Goal: Information Seeking & Learning: Learn about a topic

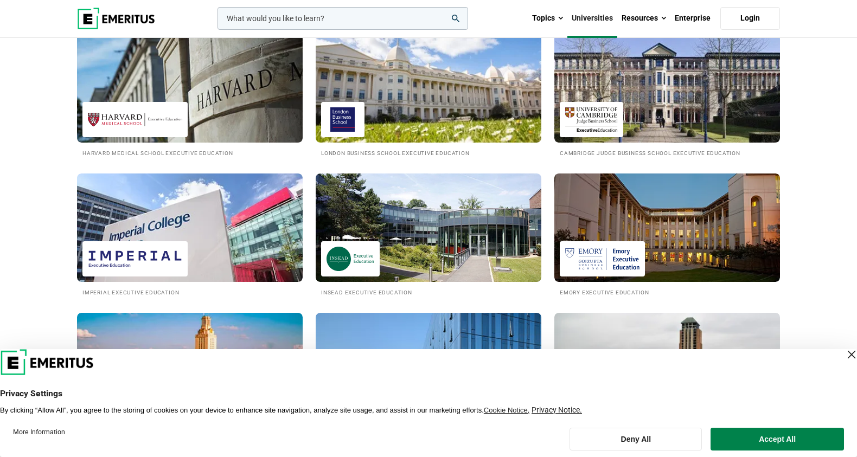
scroll to position [480, 0]
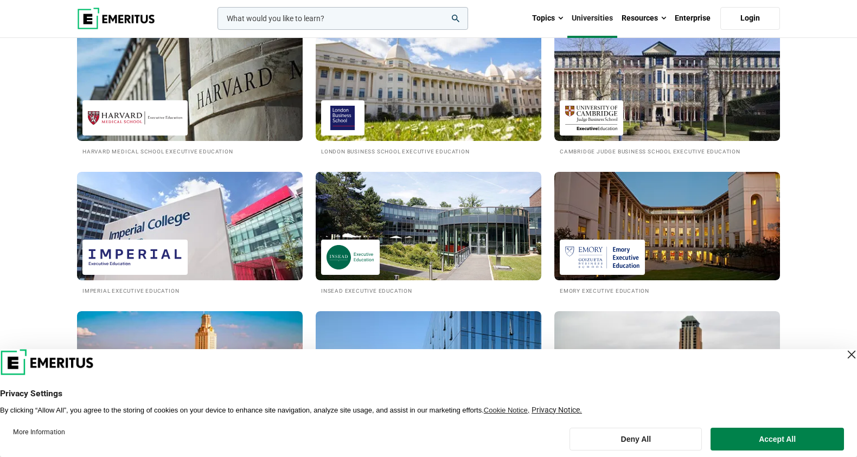
click at [844, 354] on div "Close Layer" at bounding box center [851, 354] width 15 height 15
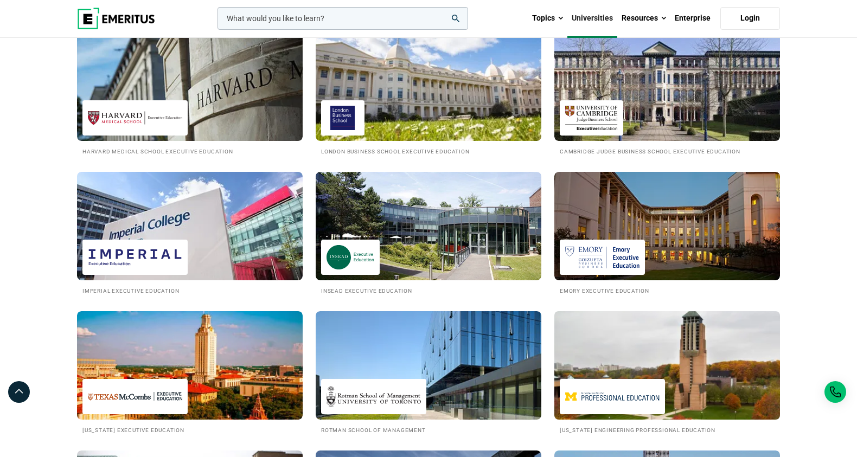
click at [617, 390] on img at bounding box center [612, 397] width 94 height 24
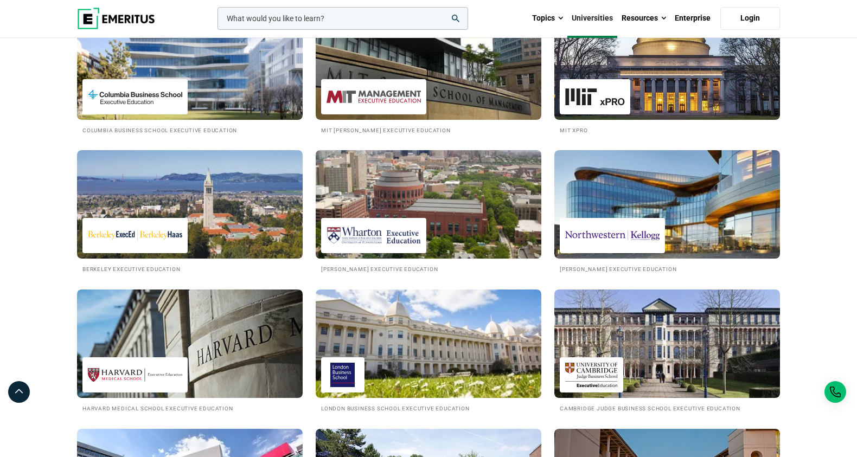
scroll to position [222, 0]
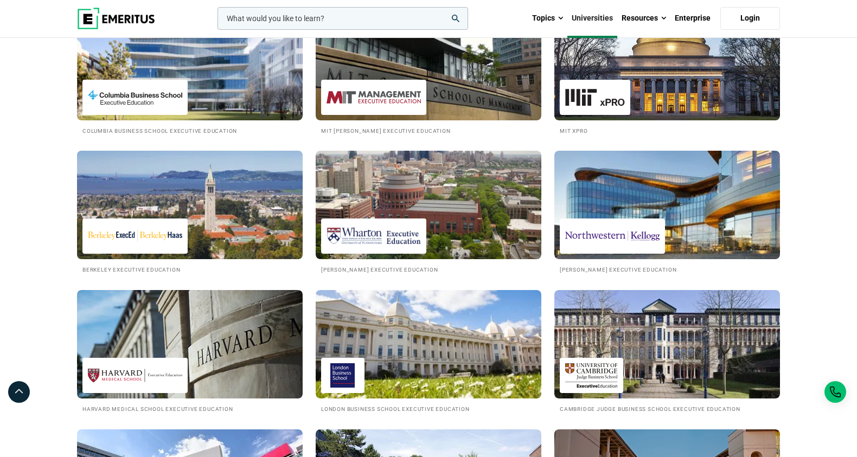
click at [225, 190] on img at bounding box center [190, 204] width 248 height 119
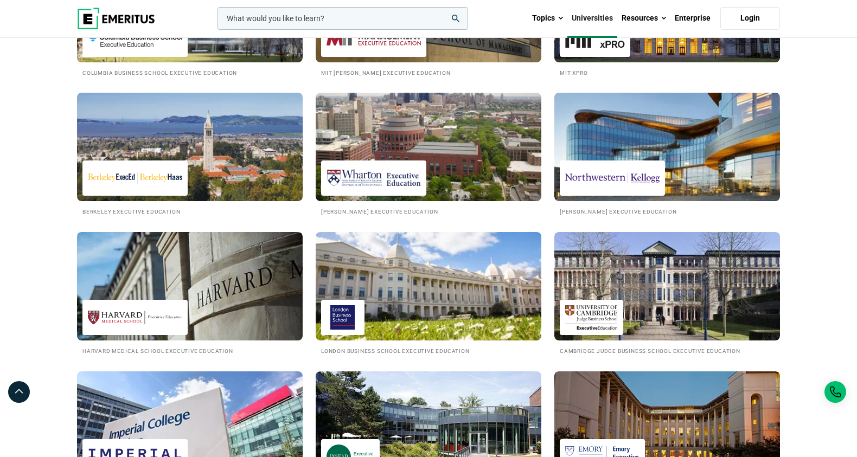
scroll to position [280, 0]
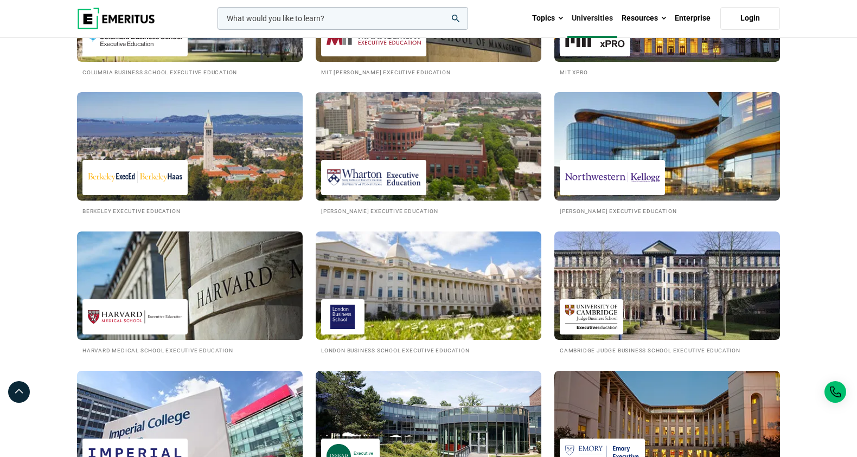
click at [427, 159] on img at bounding box center [428, 146] width 248 height 119
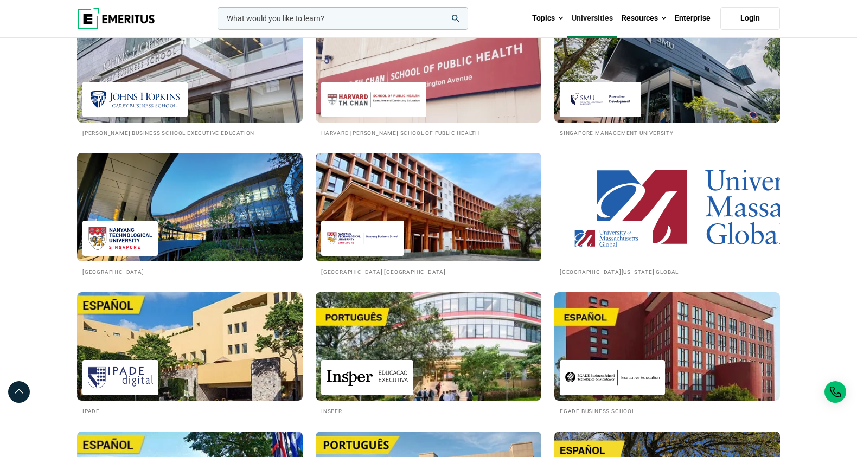
scroll to position [1489, 0]
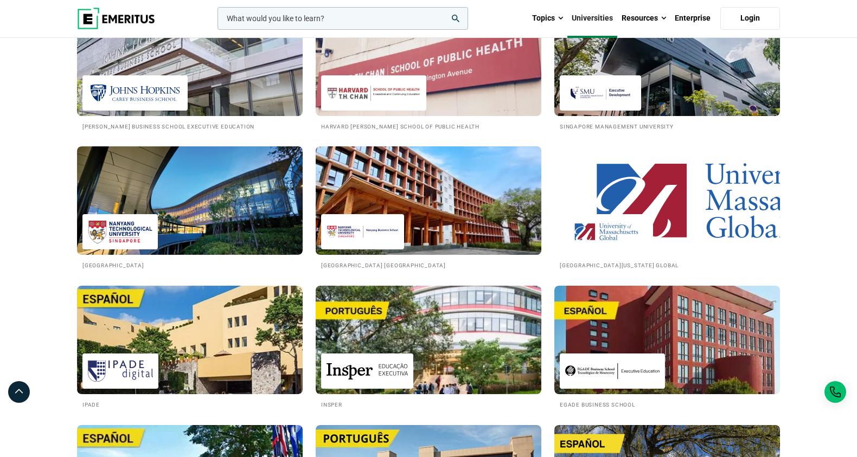
click at [400, 209] on img at bounding box center [428, 200] width 248 height 119
click at [481, 198] on img at bounding box center [428, 200] width 248 height 119
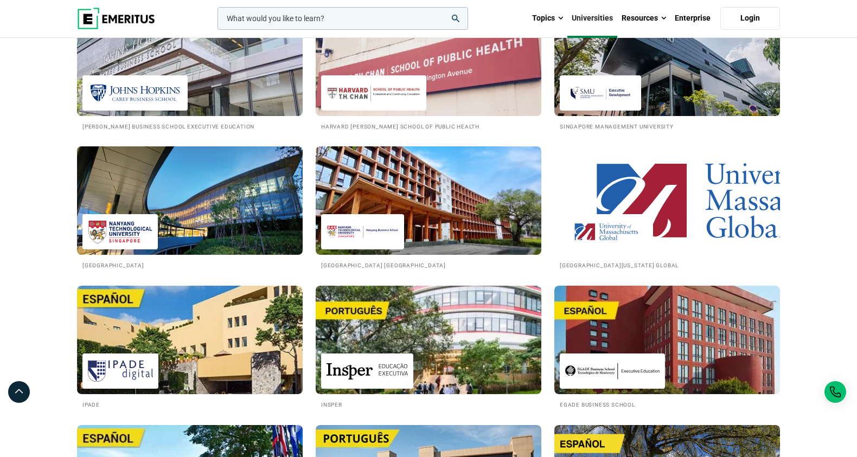
click at [237, 232] on img at bounding box center [190, 200] width 248 height 119
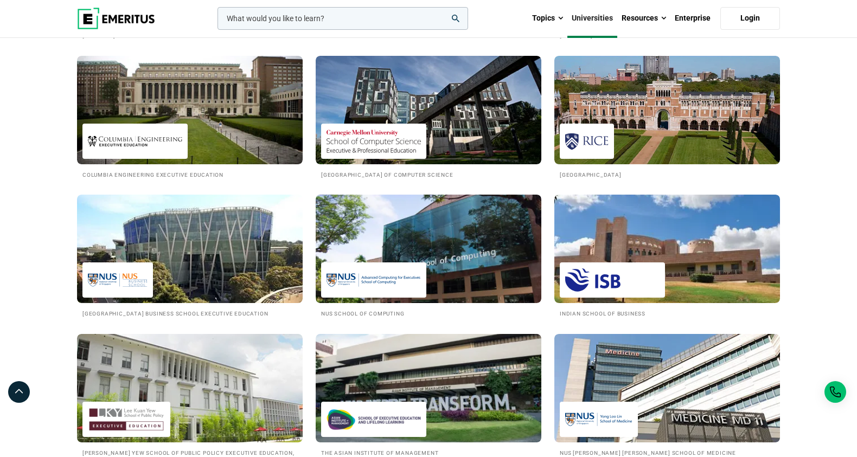
scroll to position [874, 0]
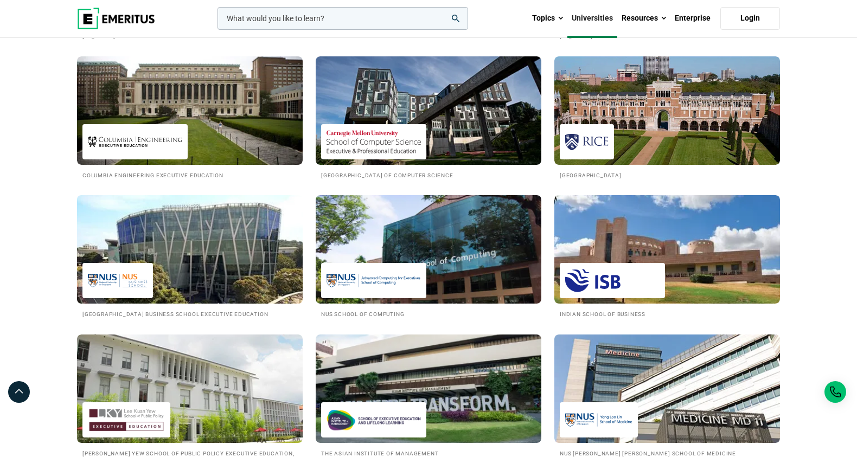
click at [228, 250] on img at bounding box center [190, 249] width 248 height 119
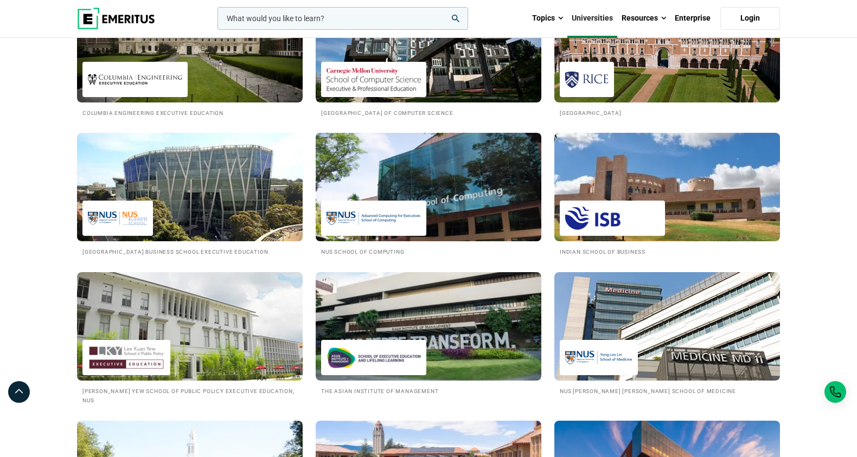
scroll to position [934, 0]
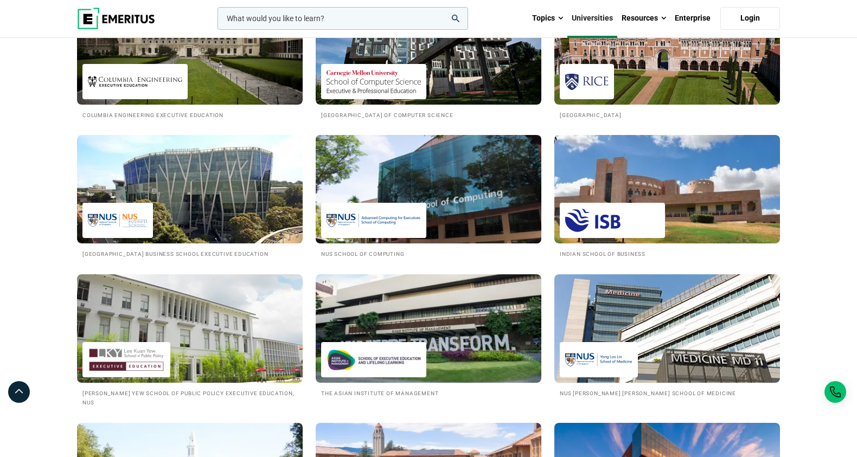
click at [406, 212] on img at bounding box center [374, 220] width 94 height 24
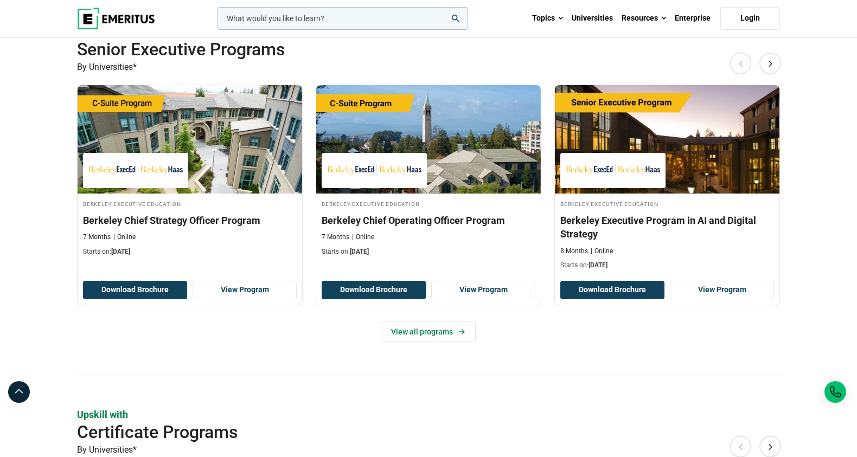
scroll to position [315, 0]
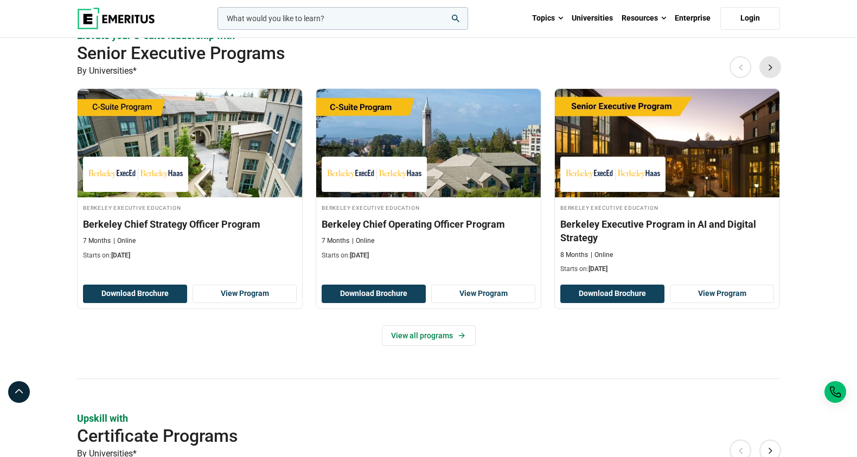
click at [772, 67] on button "Next" at bounding box center [770, 67] width 22 height 22
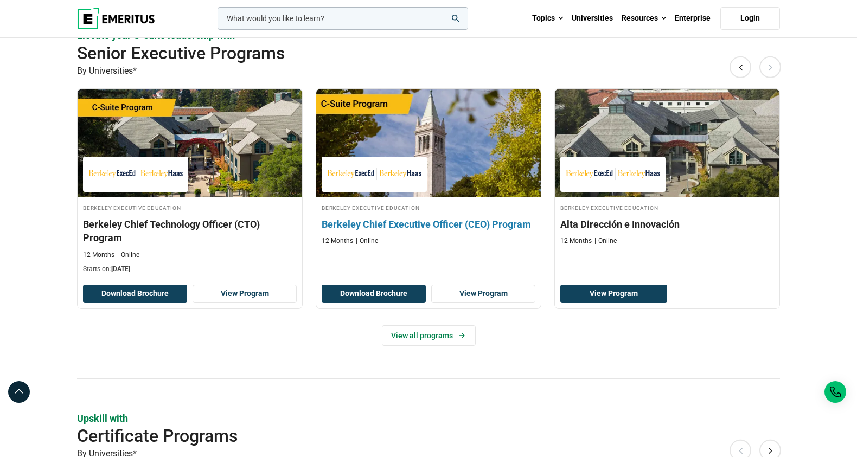
click at [369, 179] on img at bounding box center [374, 174] width 94 height 24
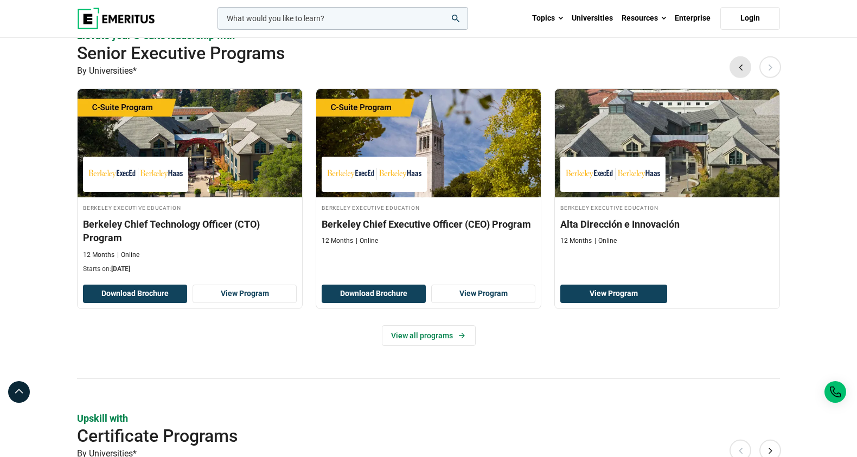
click at [742, 69] on button "Previous" at bounding box center [741, 67] width 22 height 22
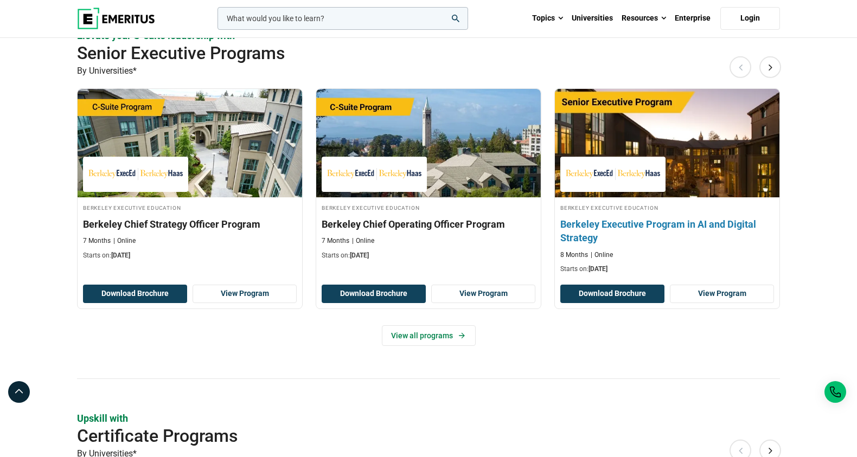
click at [641, 220] on h3 "Berkeley Executive Program in AI and Digital Strategy" at bounding box center [667, 231] width 214 height 27
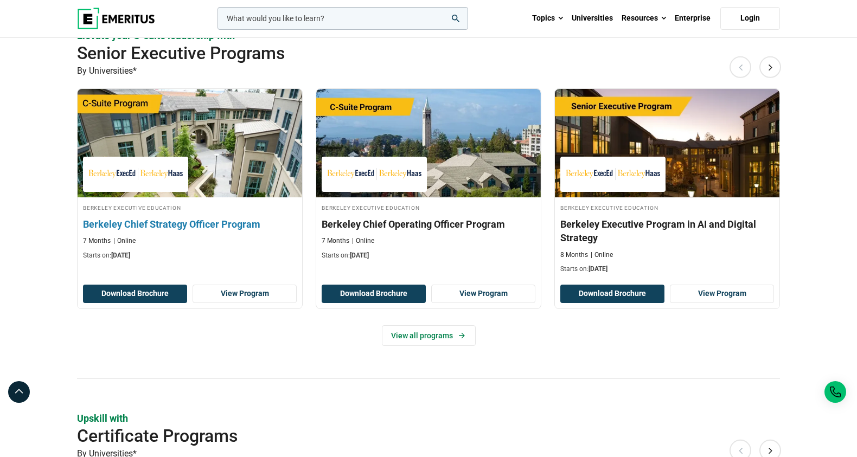
click at [183, 237] on div "7 Months Online" at bounding box center [190, 241] width 214 height 9
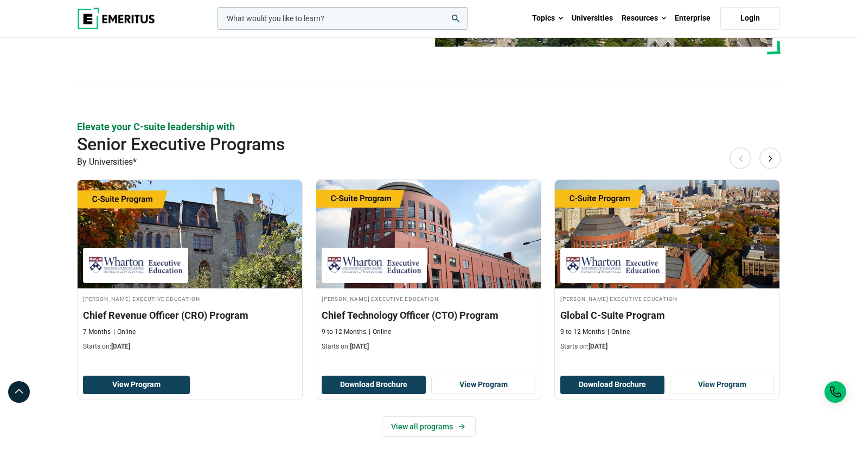
scroll to position [224, 0]
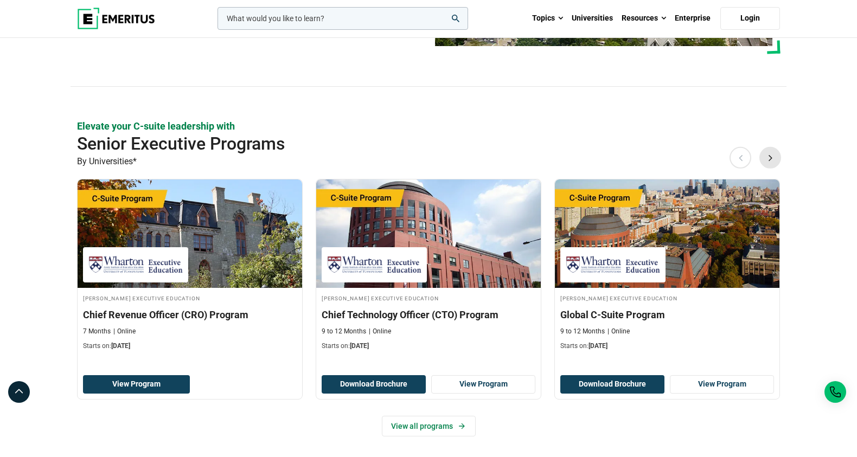
click at [770, 163] on button "Next" at bounding box center [770, 158] width 22 height 22
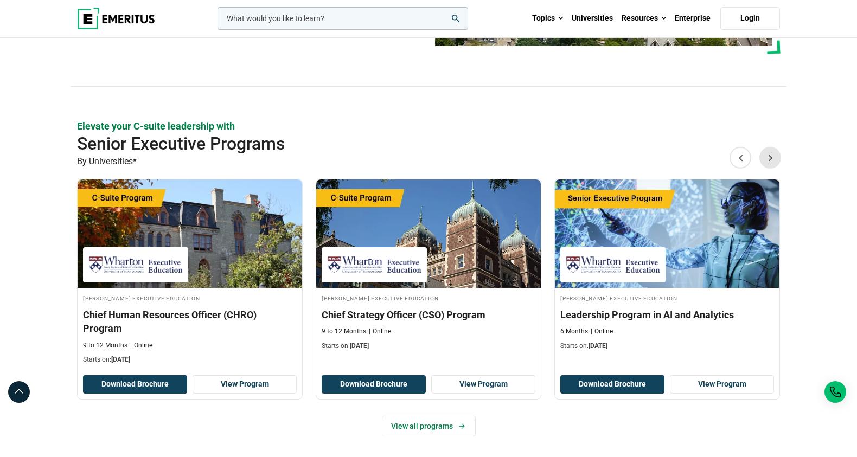
click at [770, 163] on button "Next" at bounding box center [770, 158] width 22 height 22
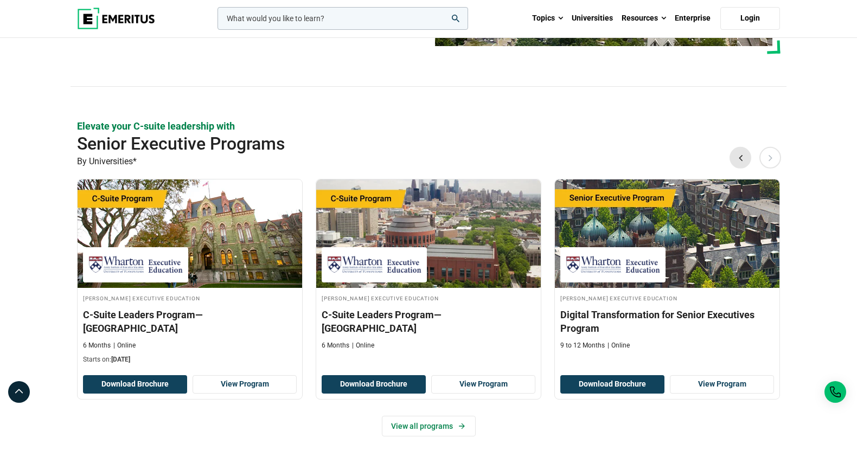
click at [740, 157] on button "Previous" at bounding box center [741, 158] width 22 height 22
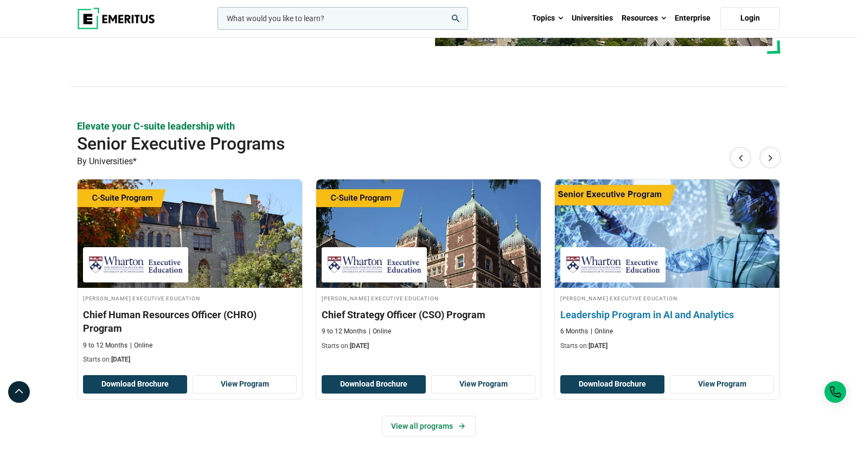
click at [673, 231] on img at bounding box center [667, 233] width 247 height 119
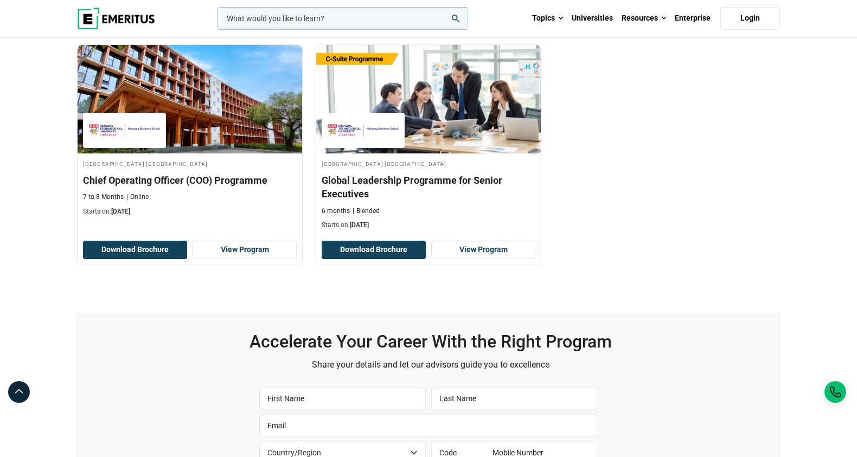
scroll to position [354, 0]
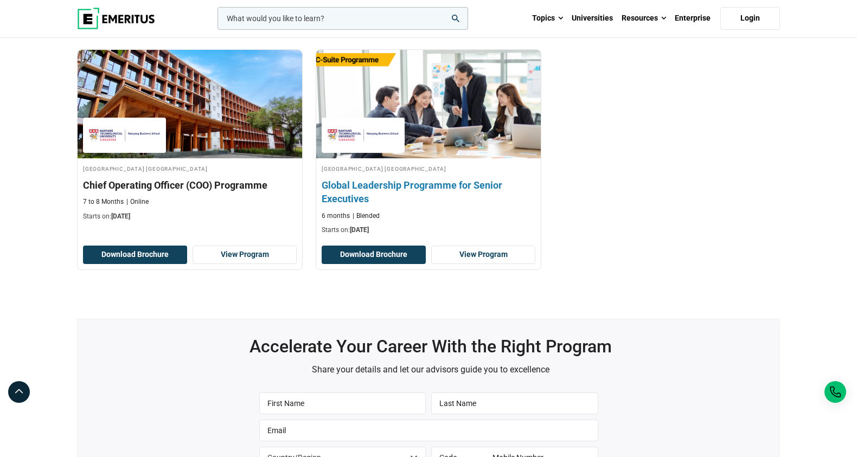
click at [385, 181] on h3 "Global Leadership Programme for Senior Executives" at bounding box center [429, 191] width 214 height 27
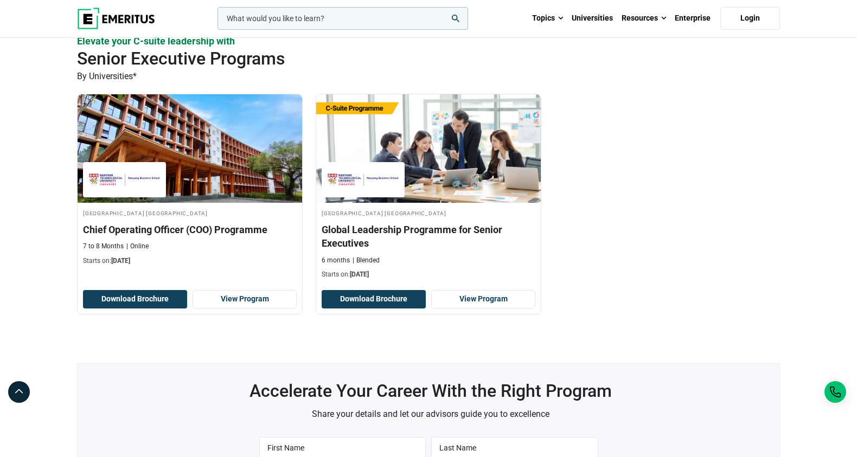
scroll to position [312, 0]
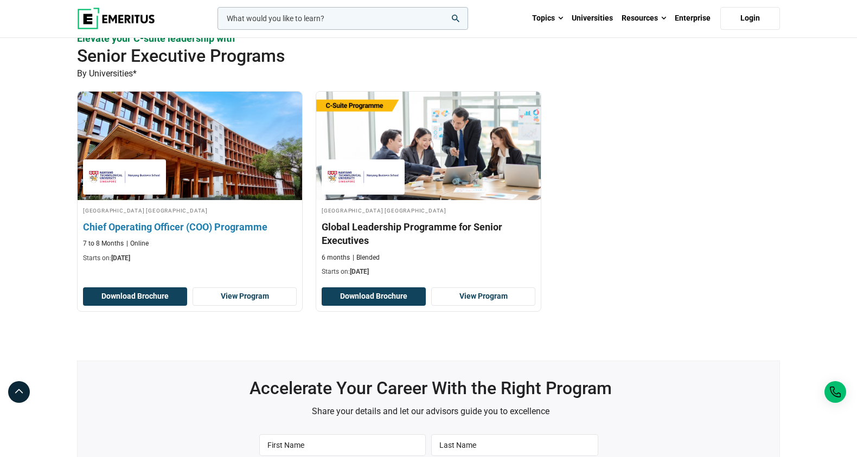
click at [203, 179] on img at bounding box center [189, 145] width 247 height 119
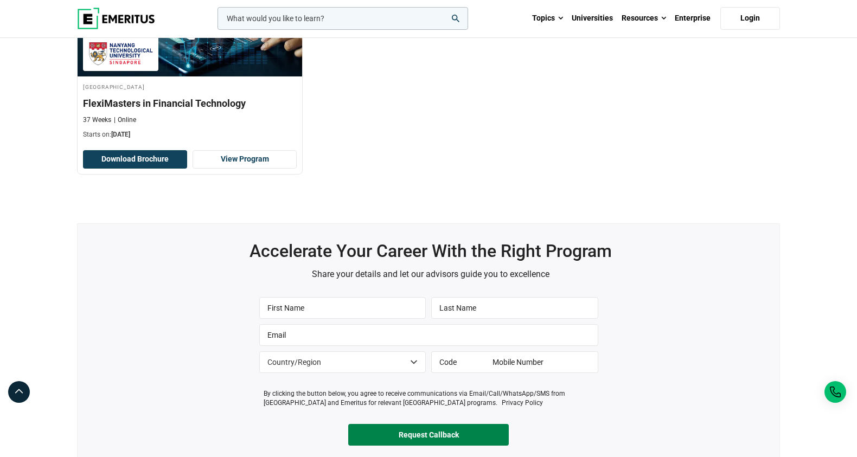
scroll to position [436, 0]
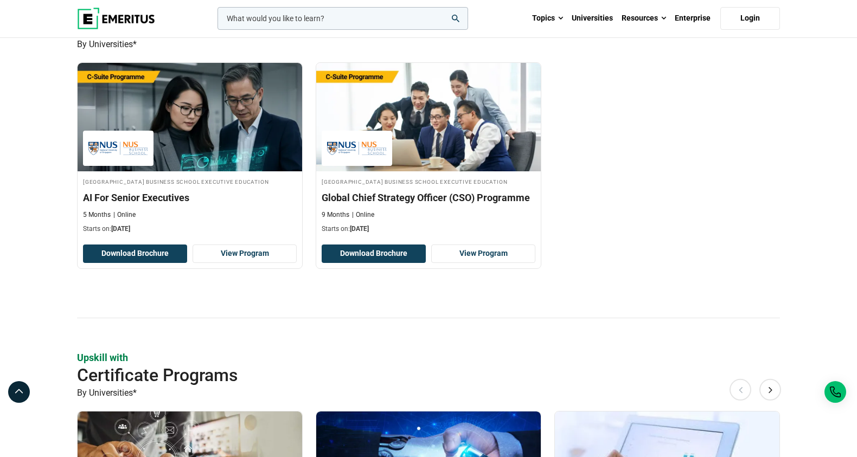
scroll to position [367, 0]
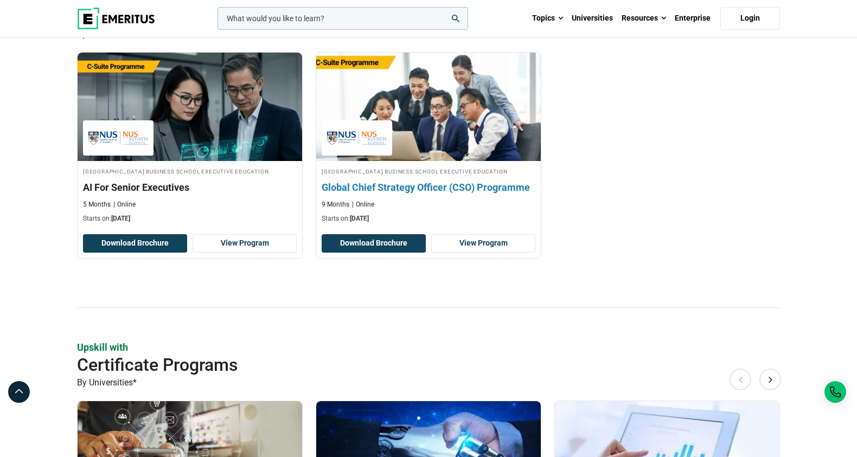
click at [411, 158] on img at bounding box center [428, 106] width 247 height 119
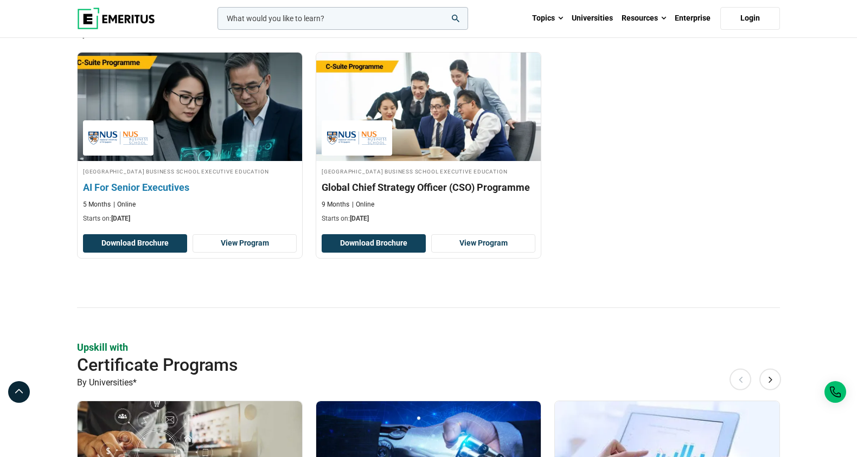
click at [151, 194] on h3 "AI For Senior Executives" at bounding box center [190, 188] width 214 height 14
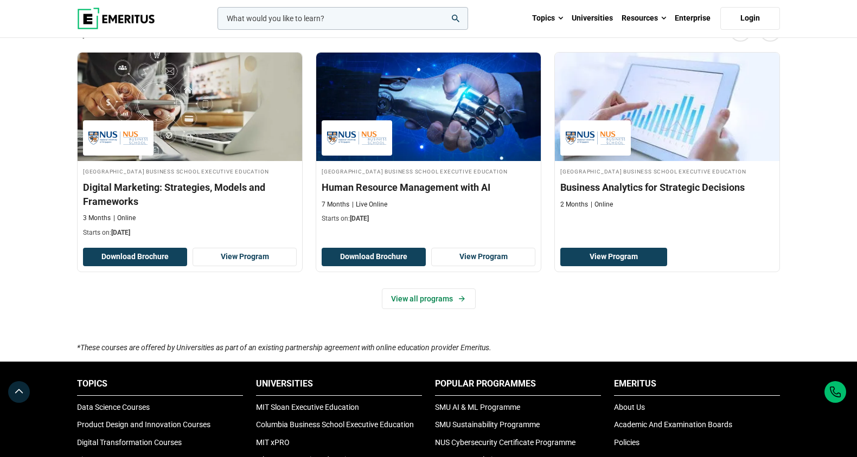
scroll to position [709, 0]
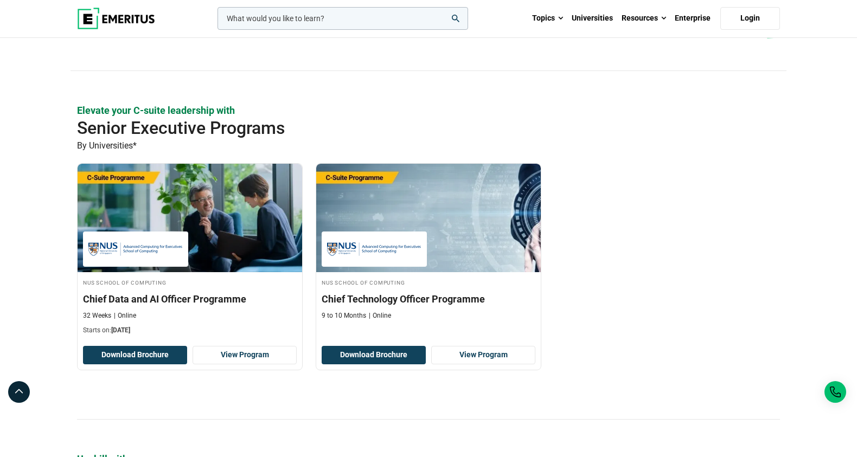
scroll to position [243, 0]
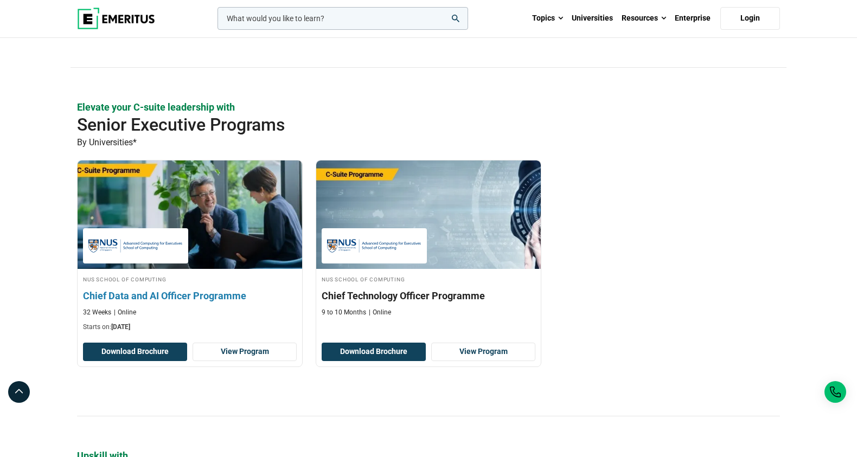
click at [226, 297] on h3 "Chief Data and AI Officer Programme" at bounding box center [190, 296] width 214 height 14
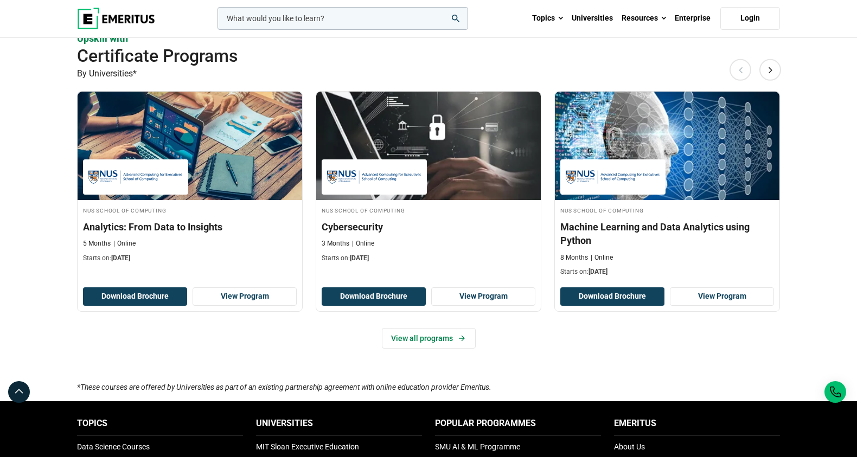
scroll to position [669, 0]
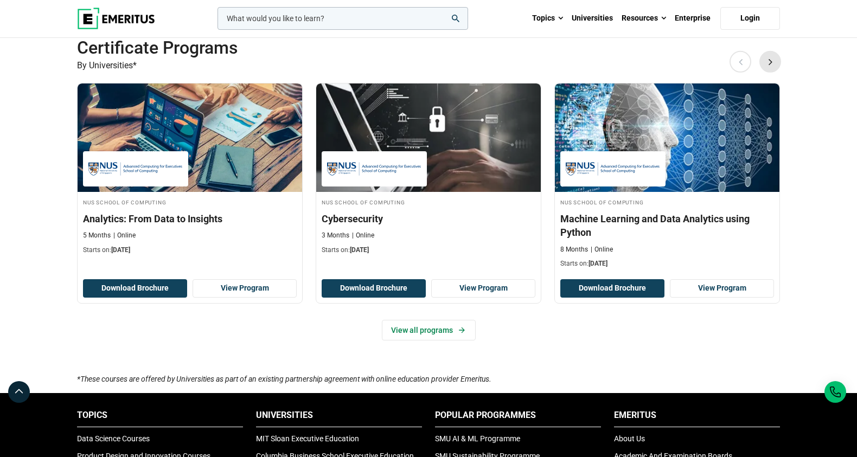
click at [775, 65] on button "Next" at bounding box center [770, 62] width 22 height 22
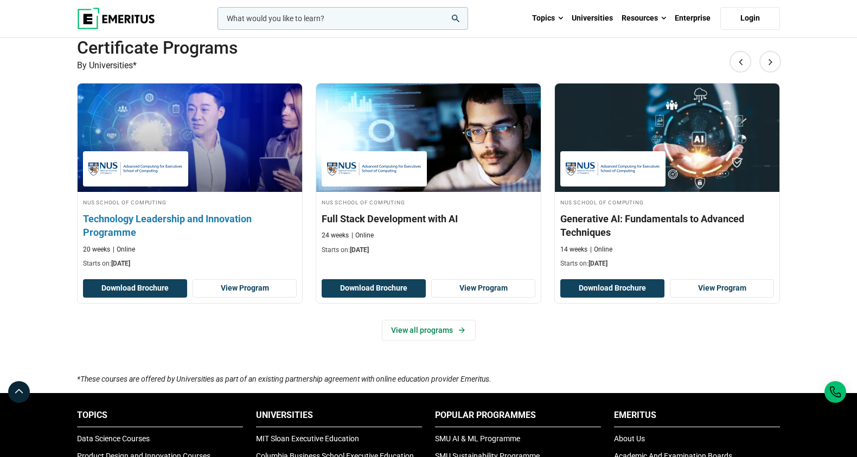
click at [220, 216] on h3 "Technology Leadership and Innovation Programme" at bounding box center [190, 225] width 214 height 27
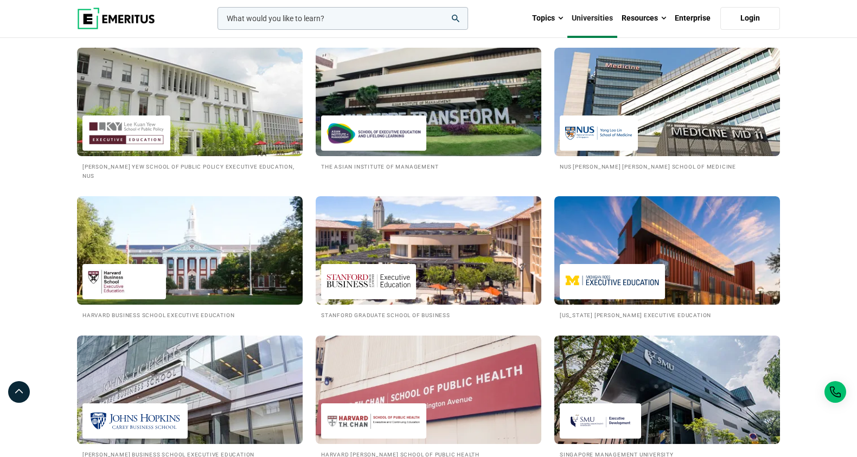
scroll to position [1163, 0]
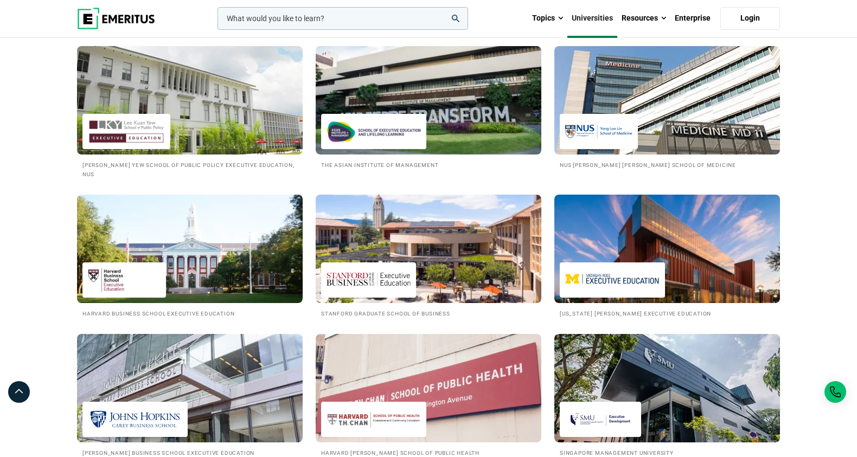
click at [483, 278] on img at bounding box center [429, 249] width 226 height 108
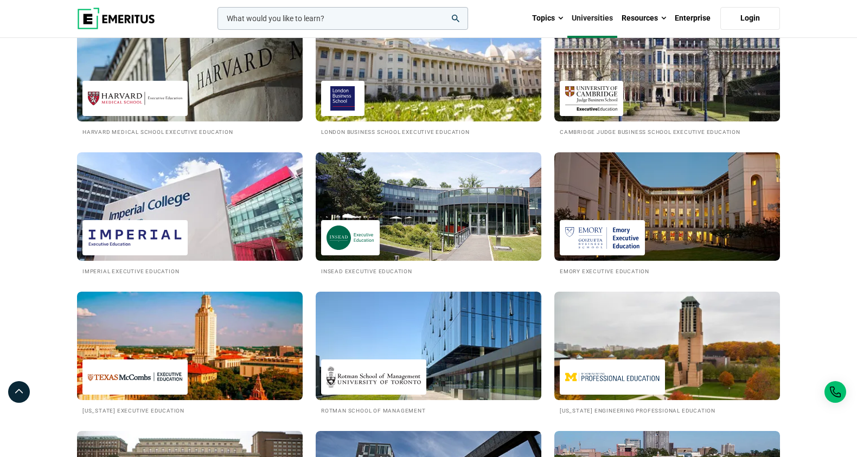
scroll to position [497, 0]
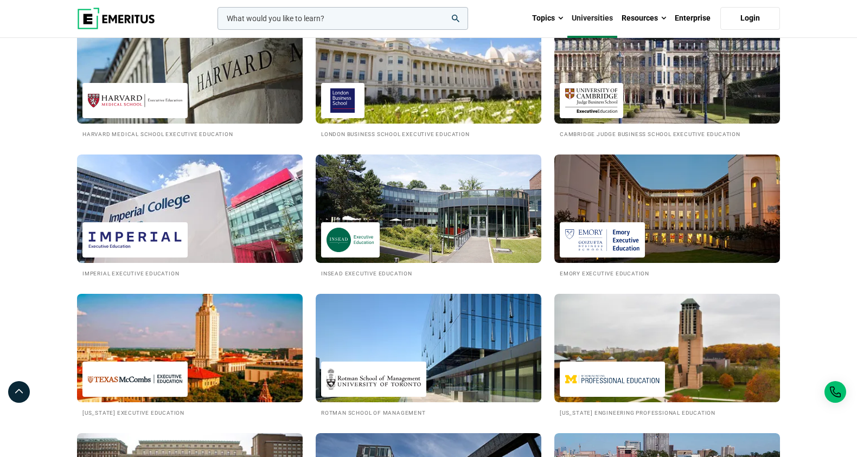
click at [173, 326] on img at bounding box center [190, 348] width 248 height 119
click at [277, 356] on img at bounding box center [190, 348] width 248 height 119
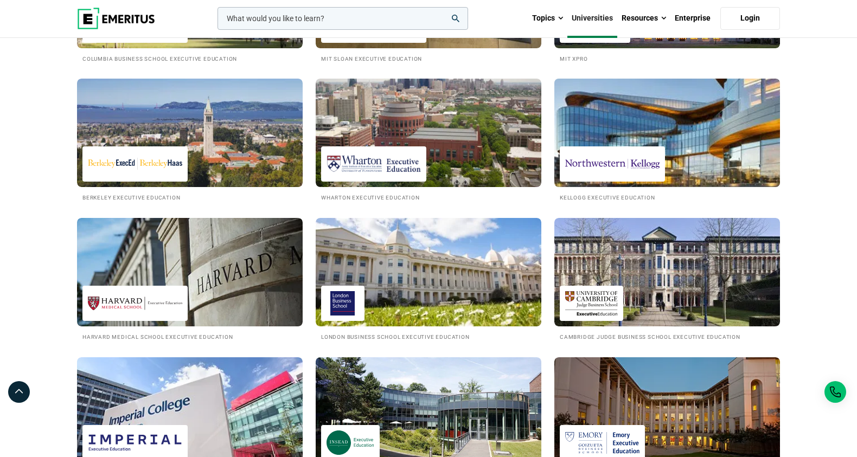
scroll to position [292, 0]
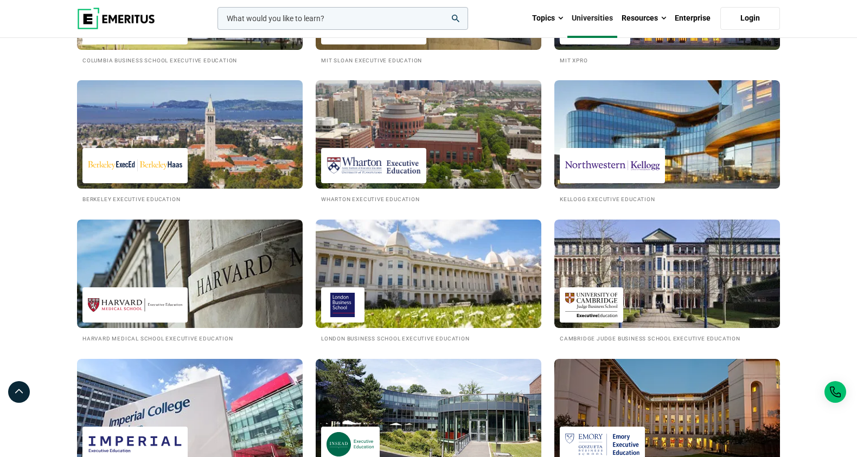
click at [236, 153] on img at bounding box center [190, 134] width 248 height 119
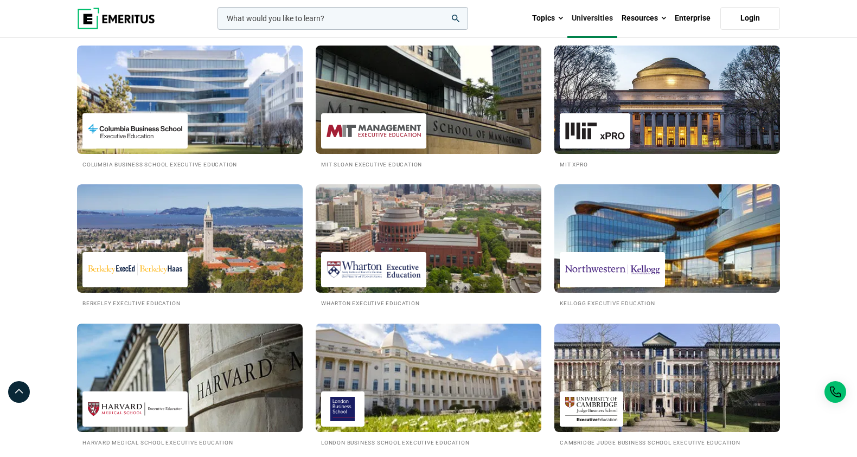
scroll to position [184, 0]
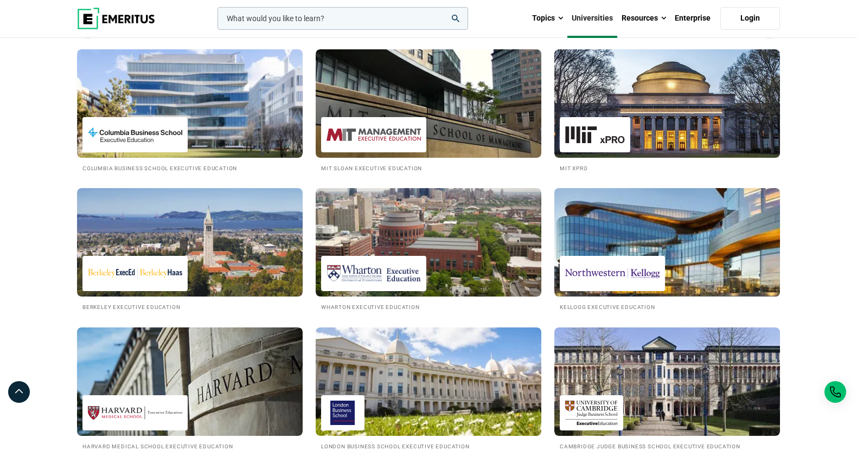
click at [627, 239] on img at bounding box center [667, 242] width 248 height 119
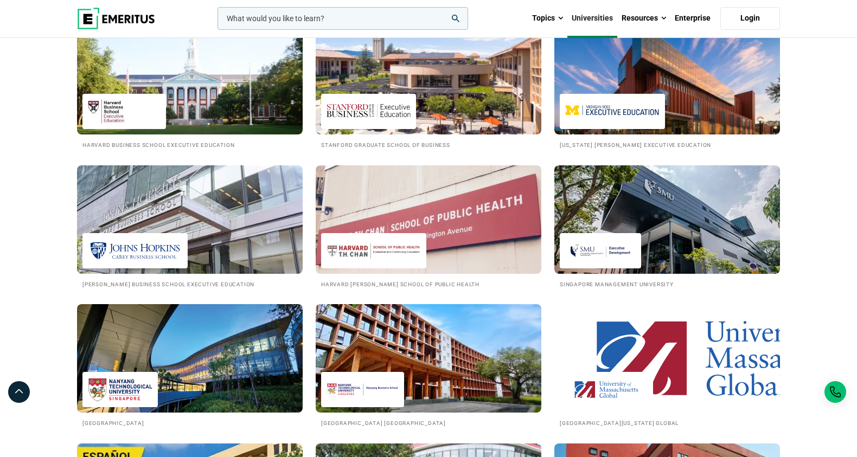
scroll to position [1336, 0]
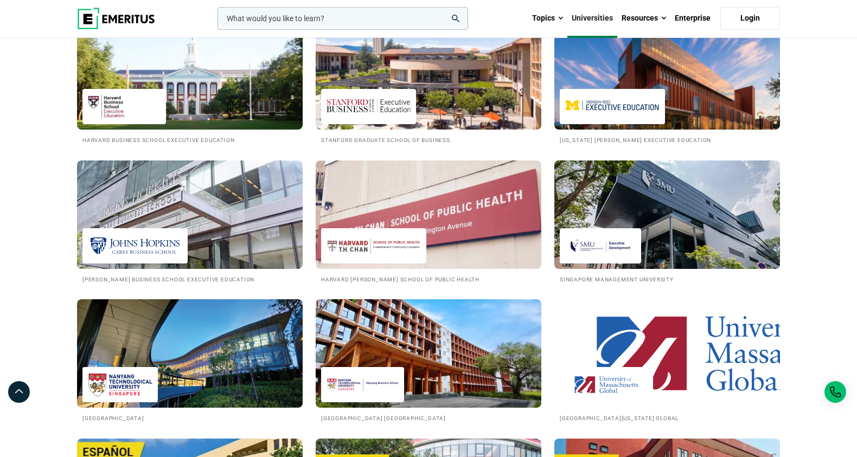
click at [644, 230] on img at bounding box center [667, 214] width 248 height 119
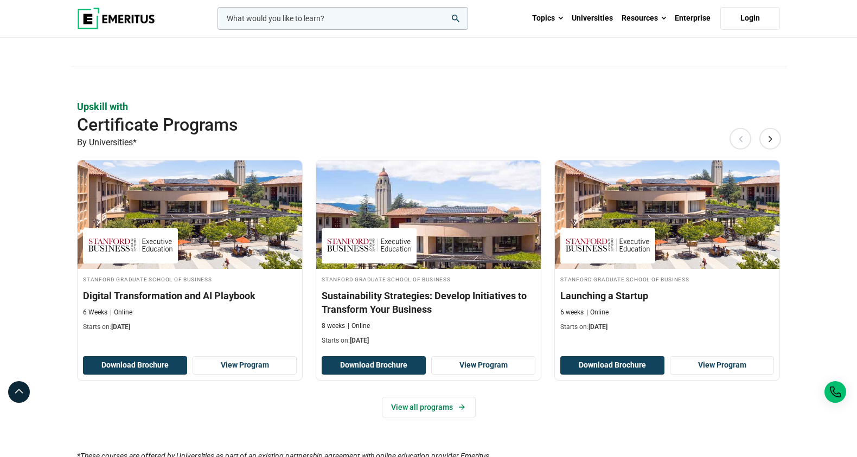
scroll to position [272, 0]
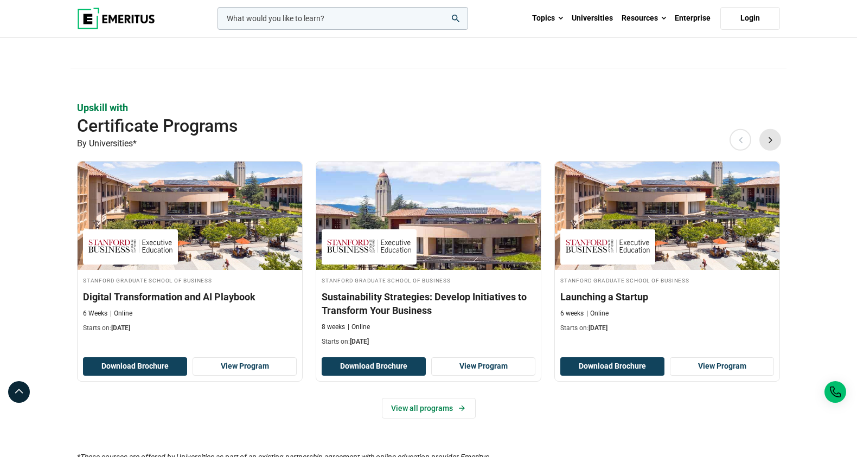
click at [774, 139] on button "Next" at bounding box center [770, 140] width 22 height 22
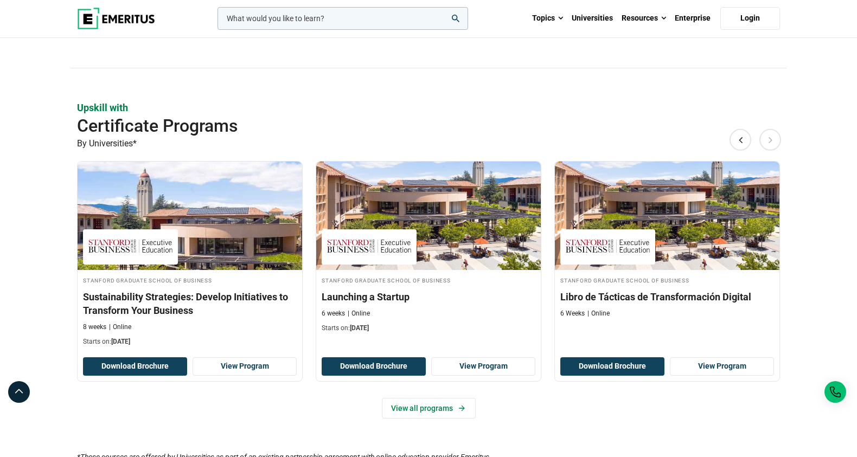
click at [774, 139] on button "Next" at bounding box center [770, 140] width 22 height 22
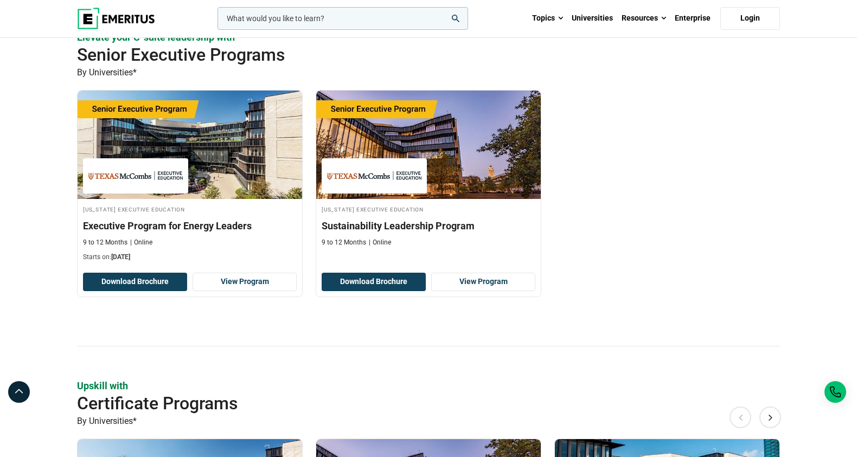
scroll to position [333, 0]
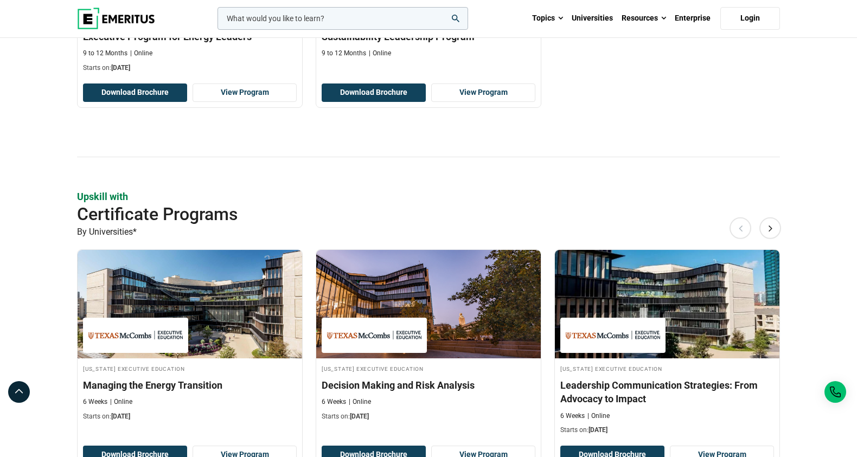
scroll to position [518, 0]
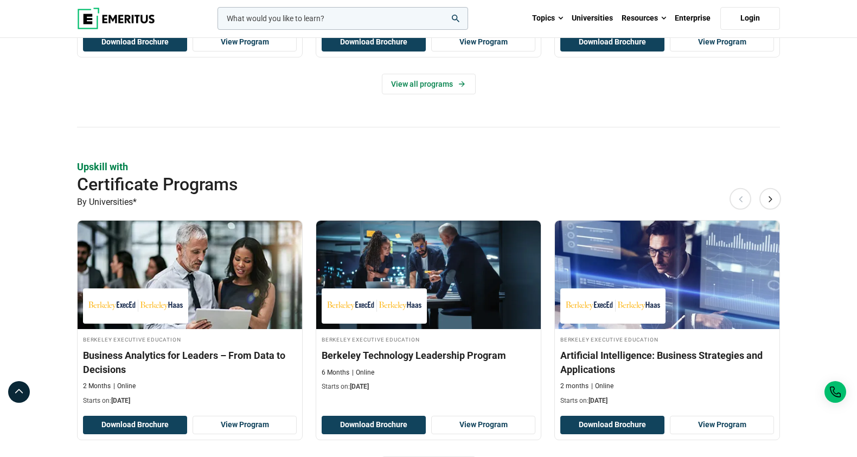
scroll to position [570, 0]
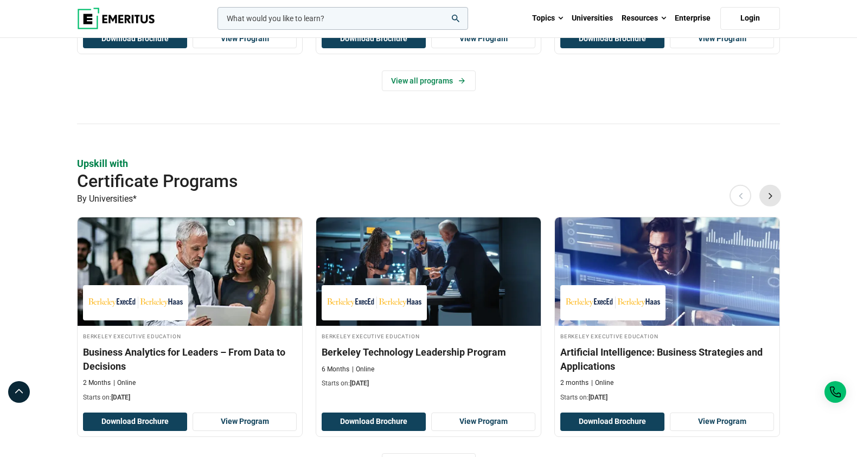
click at [776, 195] on button "Next" at bounding box center [770, 195] width 22 height 22
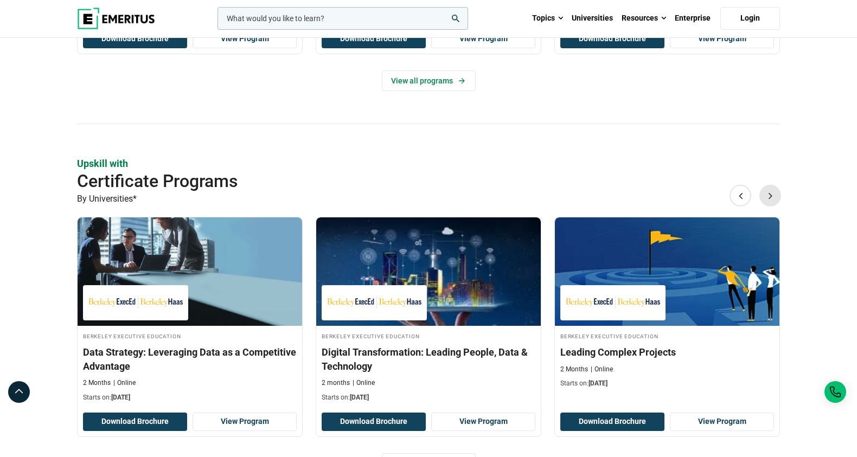
click at [776, 195] on button "Next" at bounding box center [770, 195] width 22 height 22
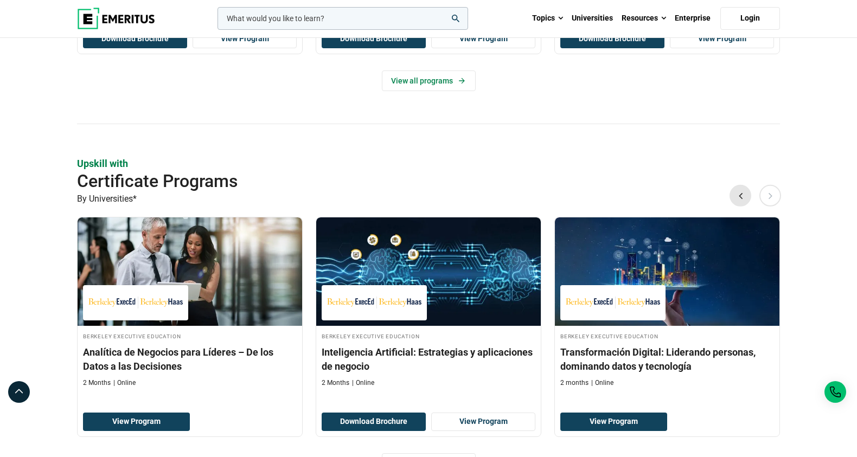
click at [746, 199] on button "Previous" at bounding box center [741, 195] width 22 height 22
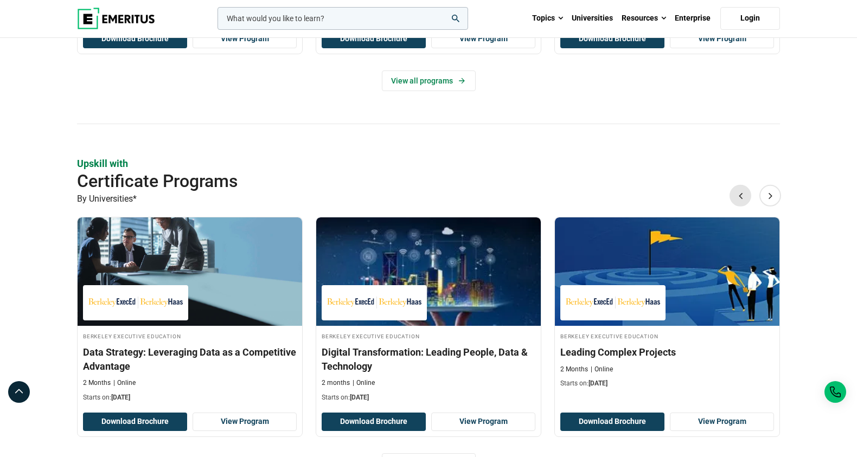
click at [746, 199] on button "Previous" at bounding box center [741, 195] width 22 height 22
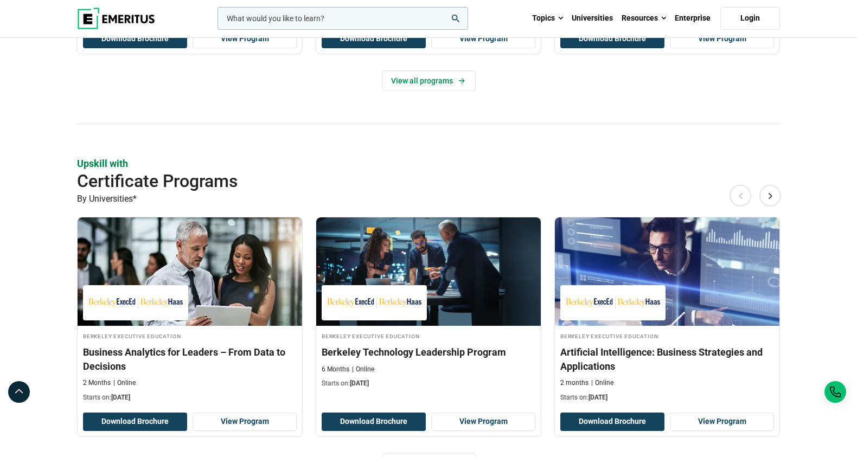
click at [745, 199] on button "Previous" at bounding box center [741, 195] width 22 height 22
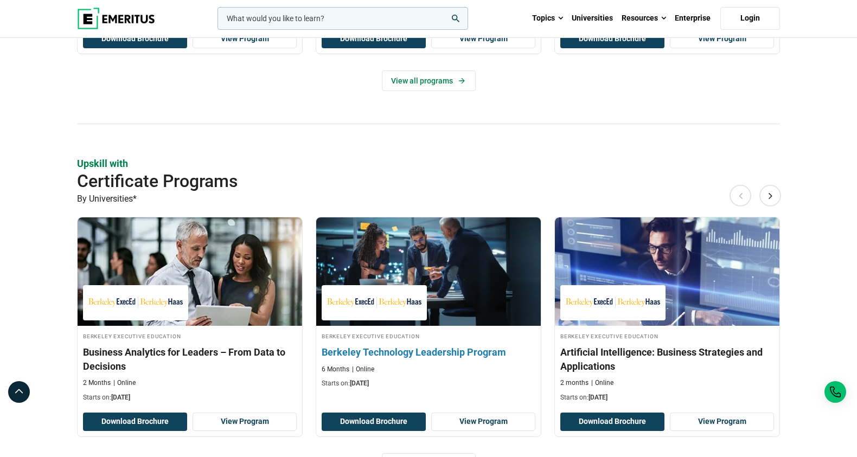
click at [472, 352] on h3 "Berkeley Technology Leadership Program" at bounding box center [429, 353] width 214 height 14
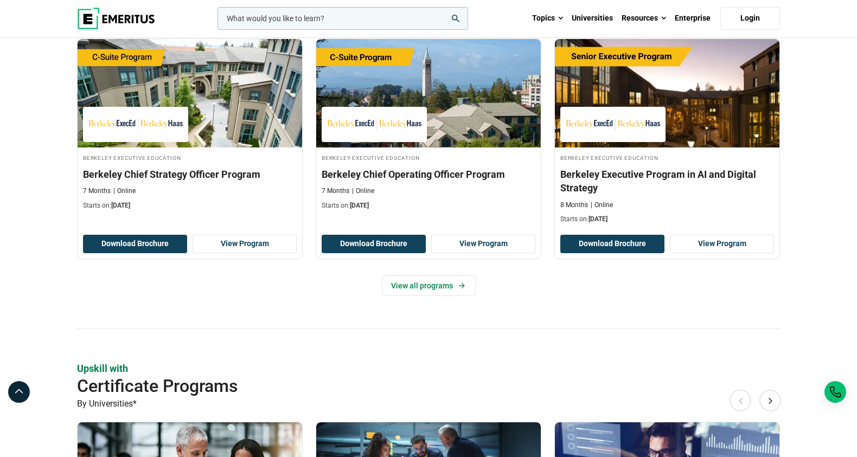
scroll to position [360, 0]
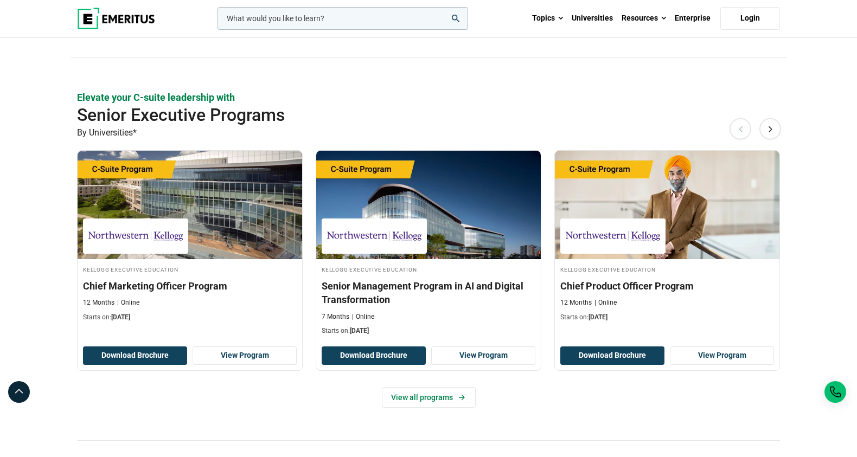
scroll to position [252, 0]
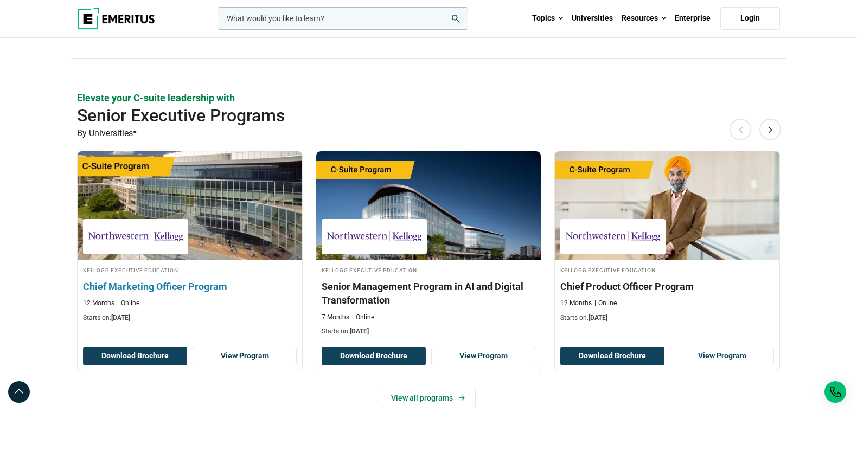
click at [218, 291] on h3 "Chief Marketing Officer Program" at bounding box center [190, 287] width 214 height 14
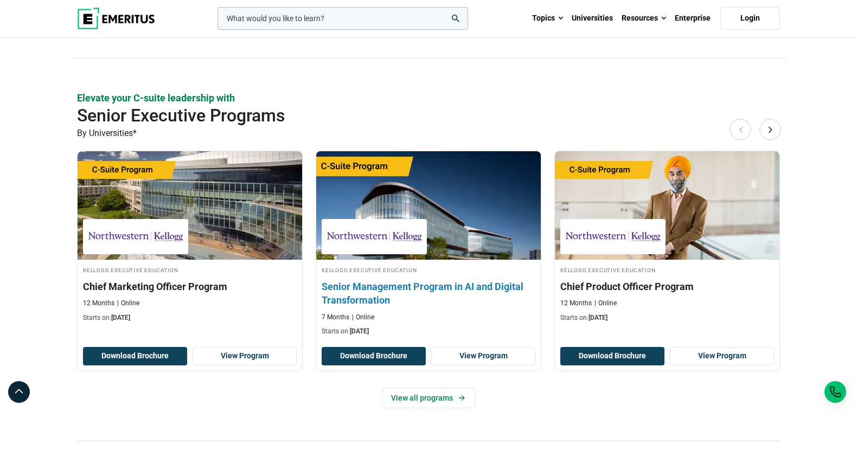
click at [427, 289] on h3 "Senior Management Program in AI and Digital Transformation" at bounding box center [429, 293] width 214 height 27
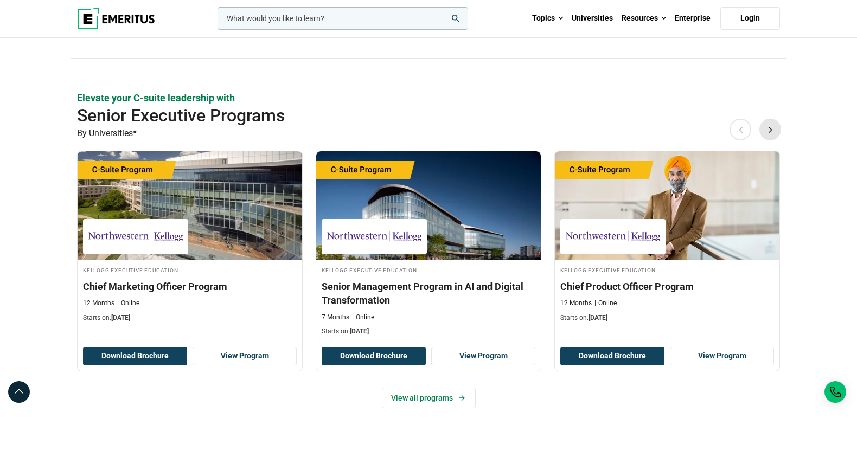
click at [768, 127] on button "Next" at bounding box center [770, 130] width 22 height 22
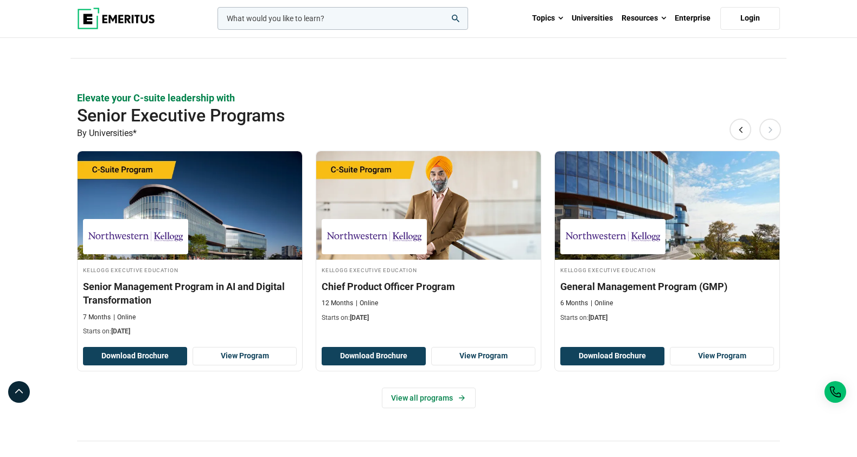
click at [768, 127] on button "Next" at bounding box center [770, 130] width 22 height 22
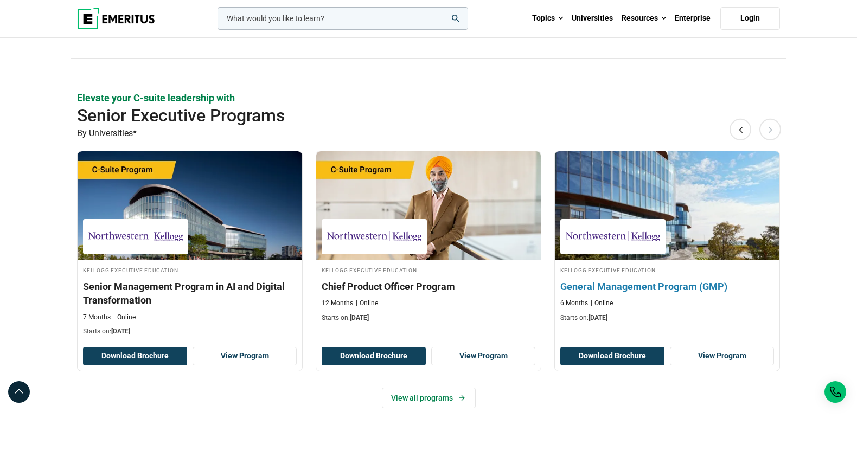
click at [653, 293] on h3 "General Management Program (GMP)" at bounding box center [667, 287] width 214 height 14
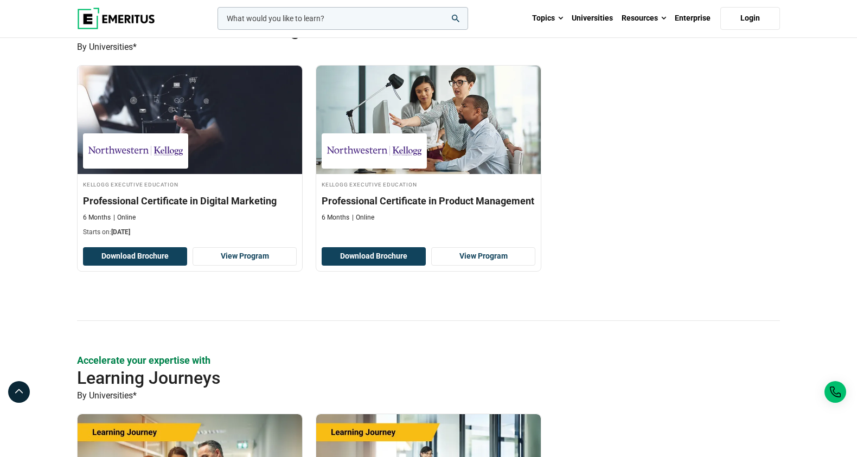
scroll to position [1460, 0]
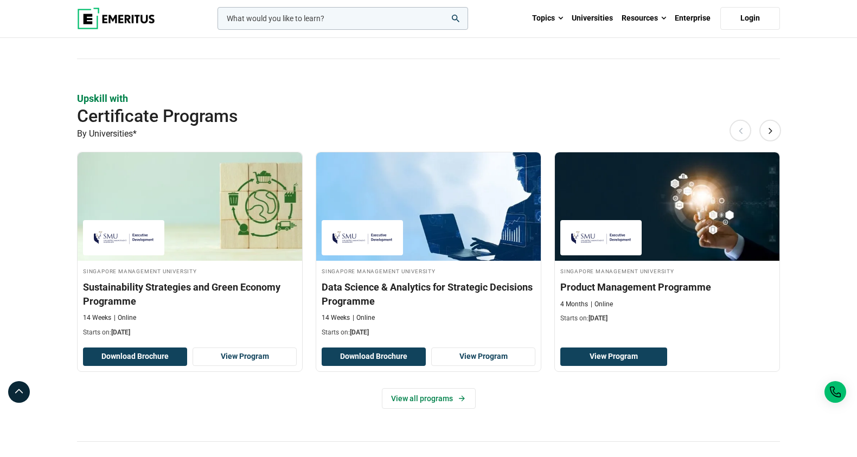
scroll to position [617, 0]
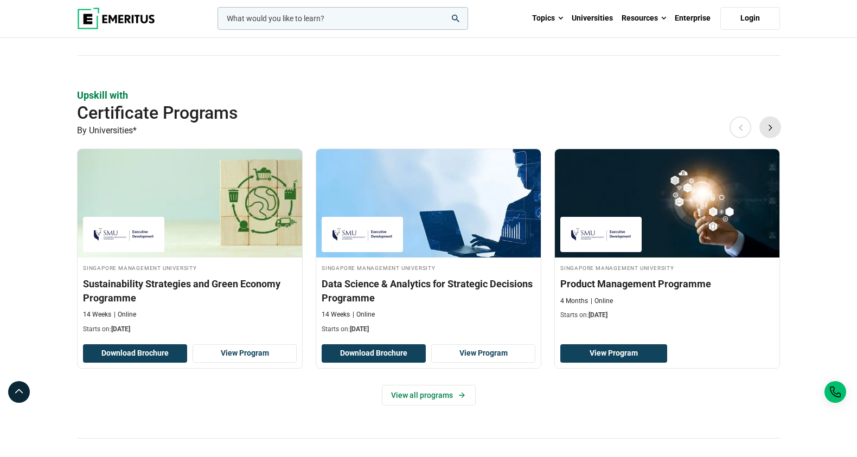
click at [772, 132] on button "Next" at bounding box center [770, 127] width 22 height 22
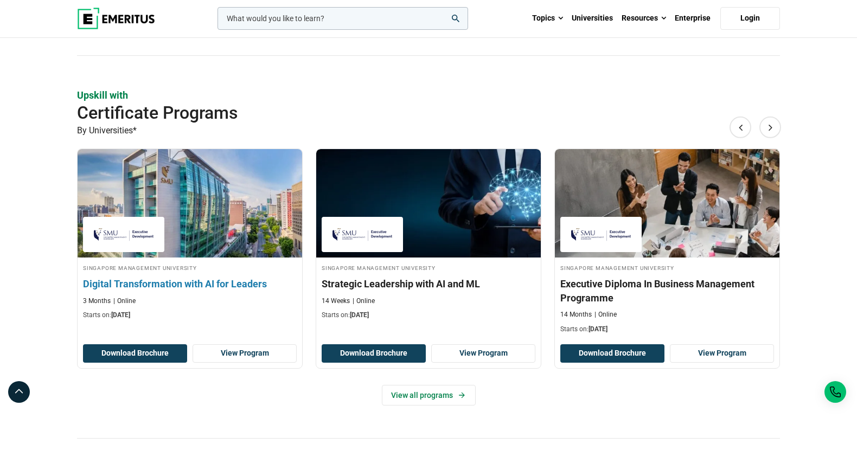
click at [243, 288] on h3 "Digital Transformation with AI for Leaders" at bounding box center [190, 284] width 214 height 14
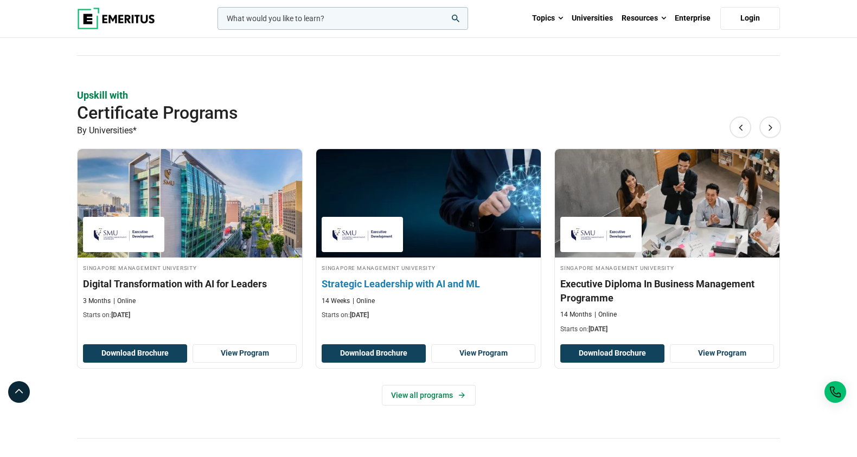
click at [456, 283] on h3 "Strategic Leadership with AI and ML" at bounding box center [429, 284] width 214 height 14
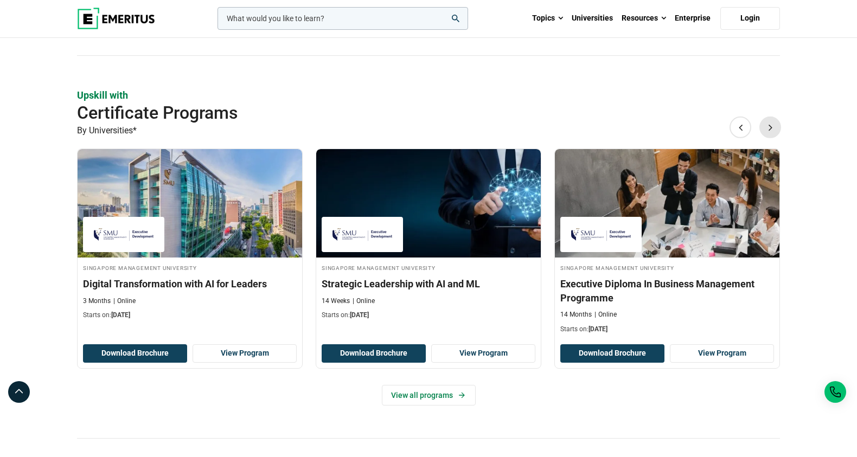
click at [771, 128] on button "Next" at bounding box center [770, 127] width 22 height 22
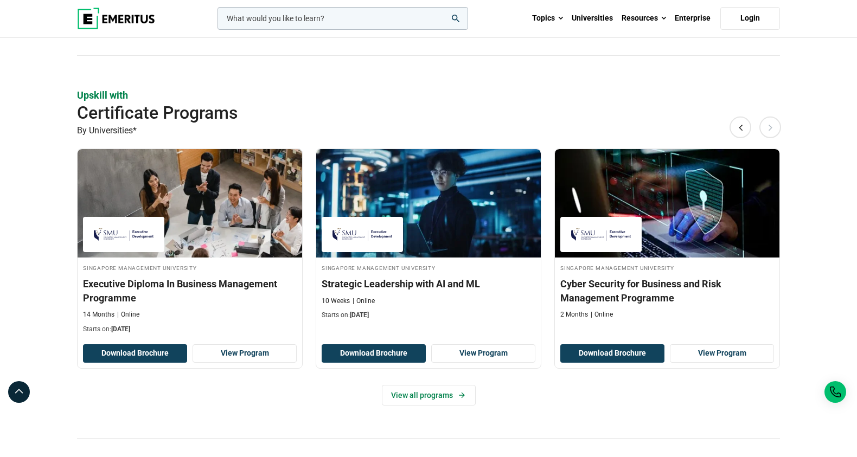
click at [771, 128] on button "Next" at bounding box center [770, 127] width 22 height 22
click at [770, 127] on button "Next" at bounding box center [770, 127] width 22 height 22
click at [742, 133] on button "Previous" at bounding box center [741, 127] width 22 height 22
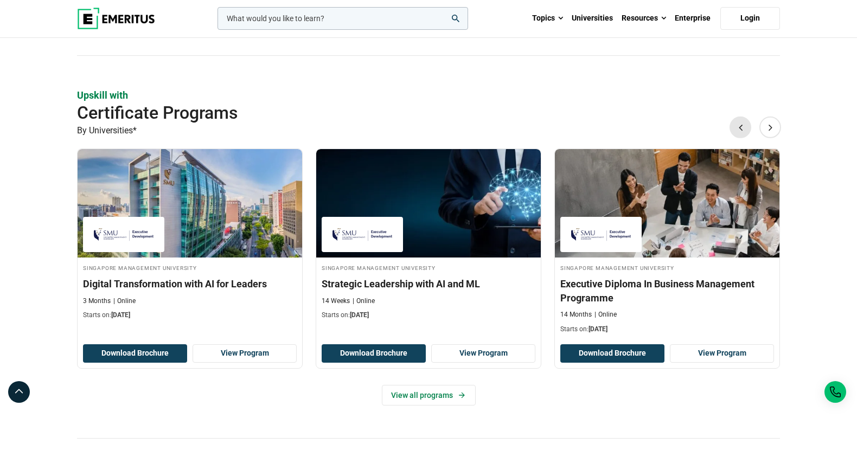
scroll to position [620, 0]
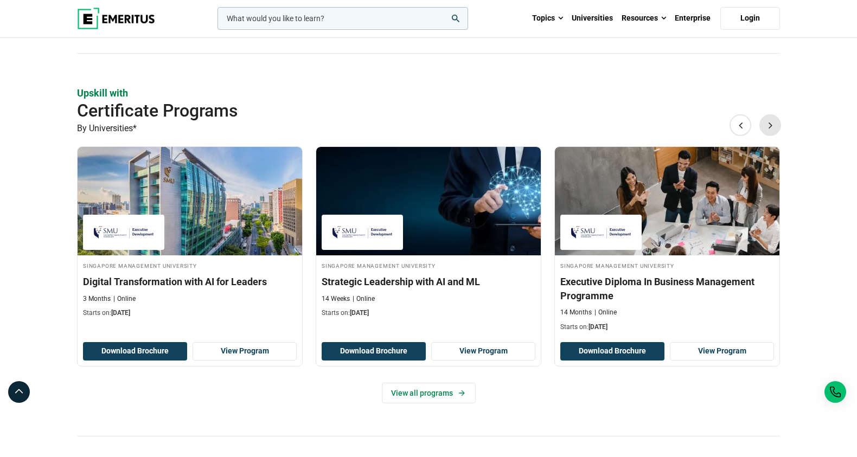
click at [774, 124] on button "Next" at bounding box center [770, 125] width 22 height 22
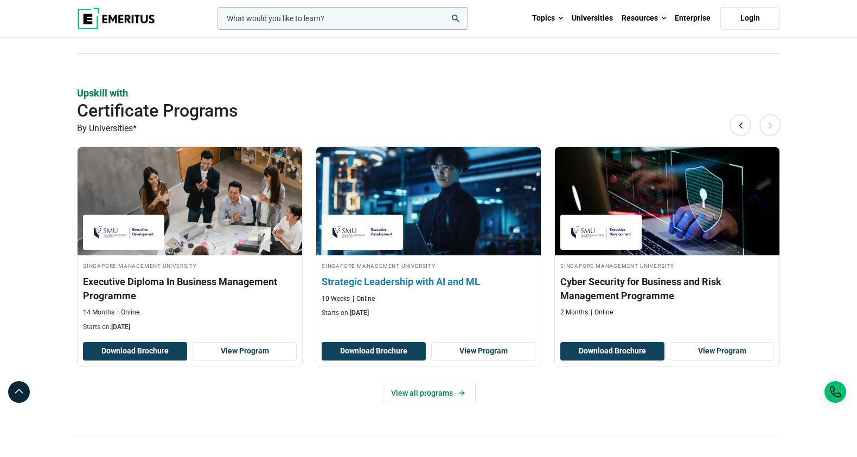
click at [387, 284] on h3 "Strategic Leadership with AI and ML" at bounding box center [429, 282] width 214 height 14
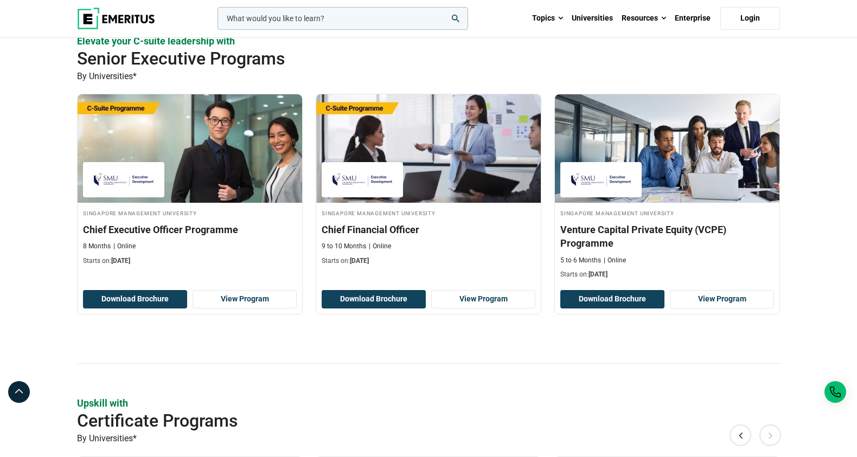
scroll to position [322, 0]
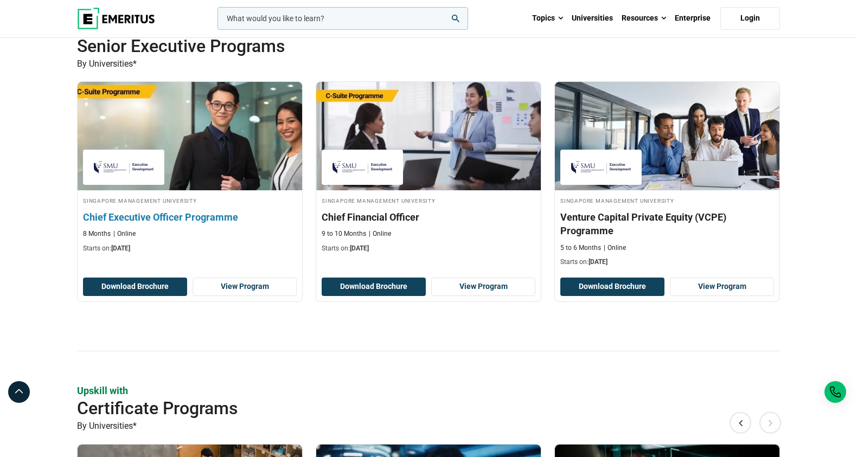
click at [206, 218] on h3 "Chief Executive Officer Programme" at bounding box center [190, 217] width 214 height 14
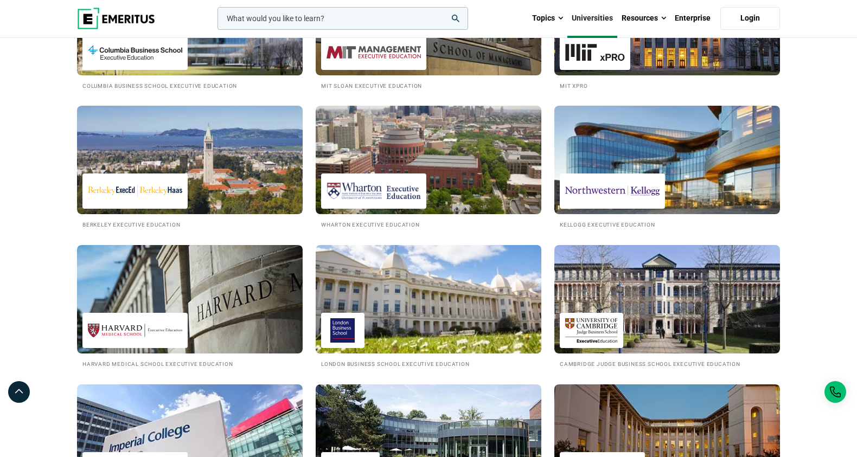
scroll to position [229, 0]
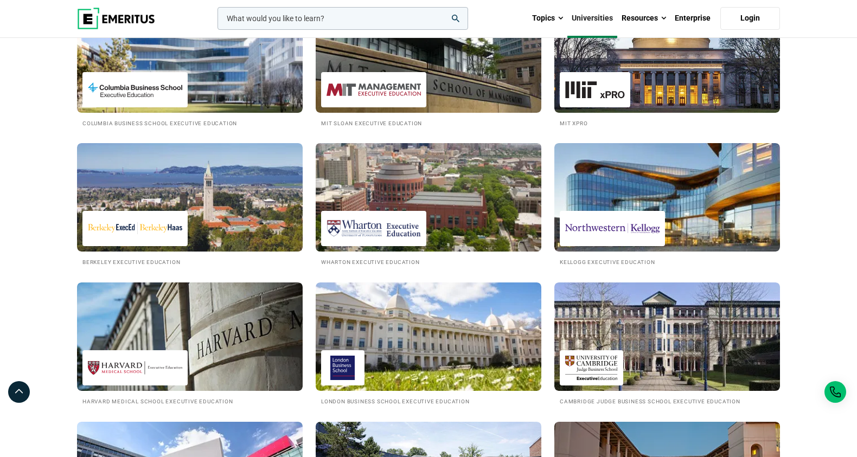
click at [395, 199] on img at bounding box center [428, 197] width 248 height 119
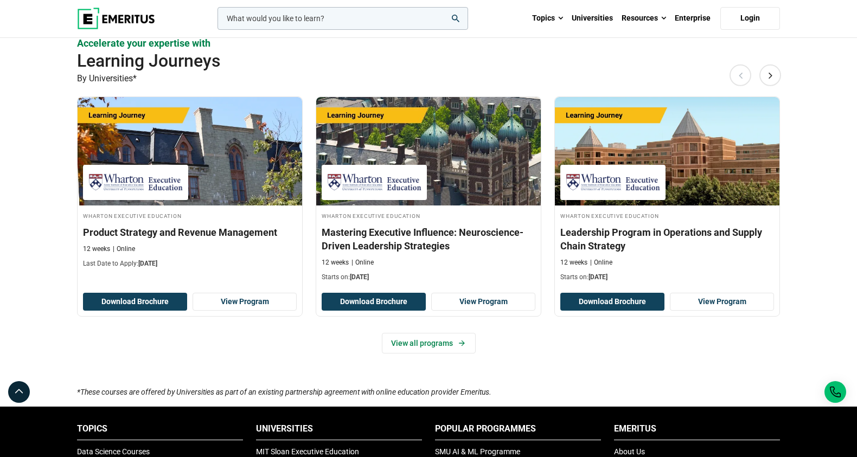
scroll to position [1466, 0]
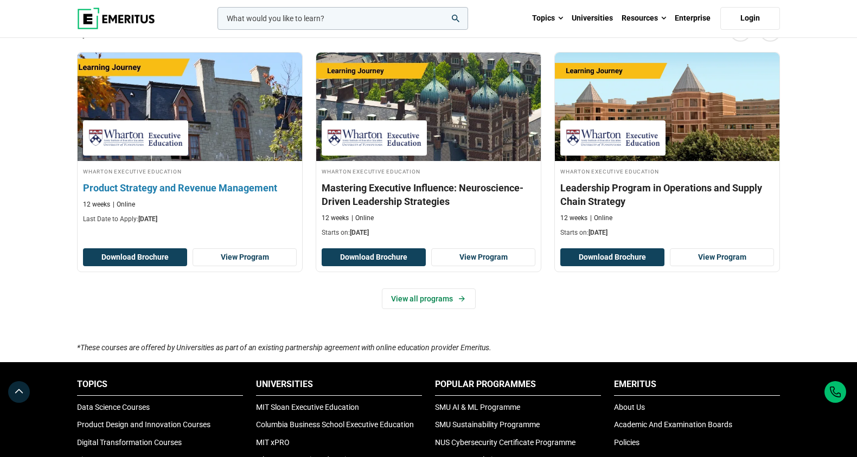
click at [251, 187] on h3 "Product Strategy and Revenue Management" at bounding box center [190, 188] width 214 height 14
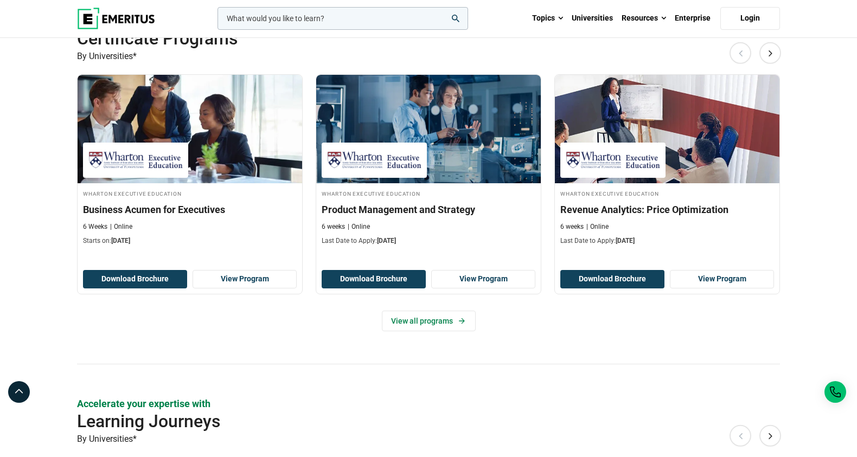
scroll to position [1057, 0]
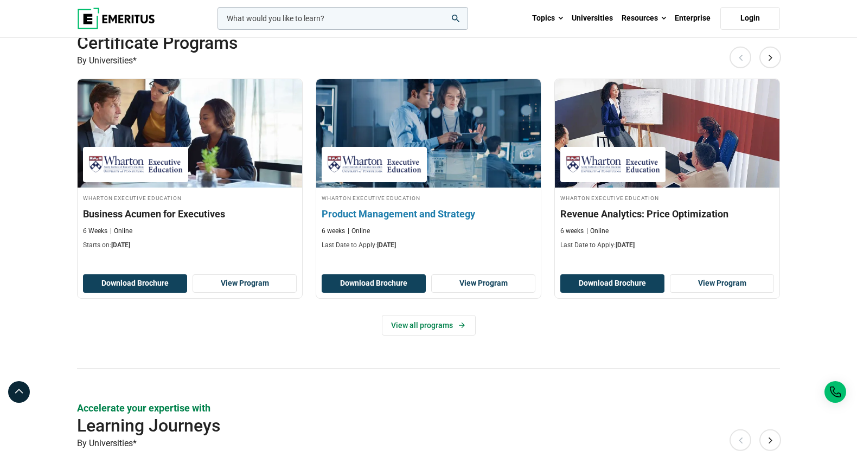
click at [406, 212] on h3 "Product Management and Strategy" at bounding box center [429, 214] width 214 height 14
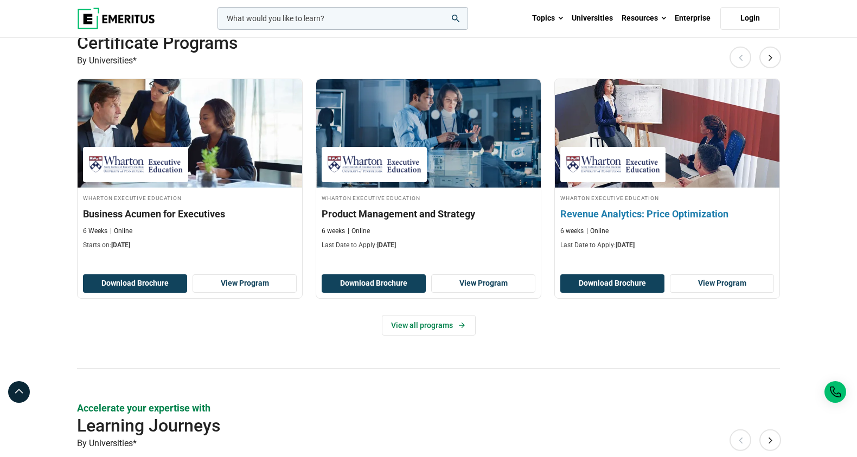
click at [678, 218] on h3 "Revenue Analytics: Price Optimization" at bounding box center [667, 214] width 214 height 14
